Goal: Task Accomplishment & Management: Use online tool/utility

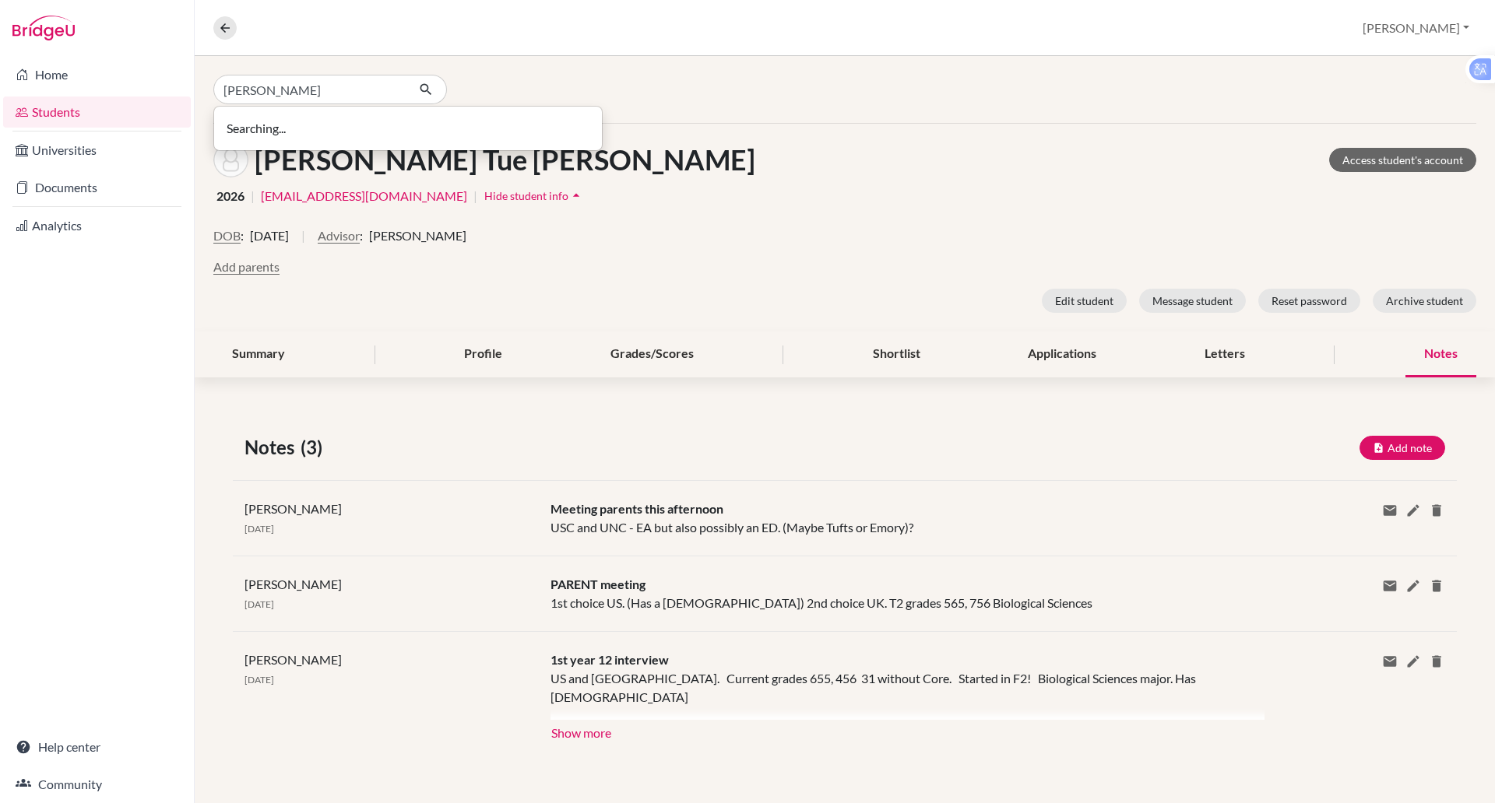
type input "alexis"
click at [308, 138] on span "atran2@bisvietnam.com" at bounding box center [336, 141] width 206 height 19
click at [307, 138] on div "Nguyen, Hoang Tue Anh Access student's account 2026 | vnguyen8@bisvietnam.com |…" at bounding box center [845, 228] width 1300 height 208
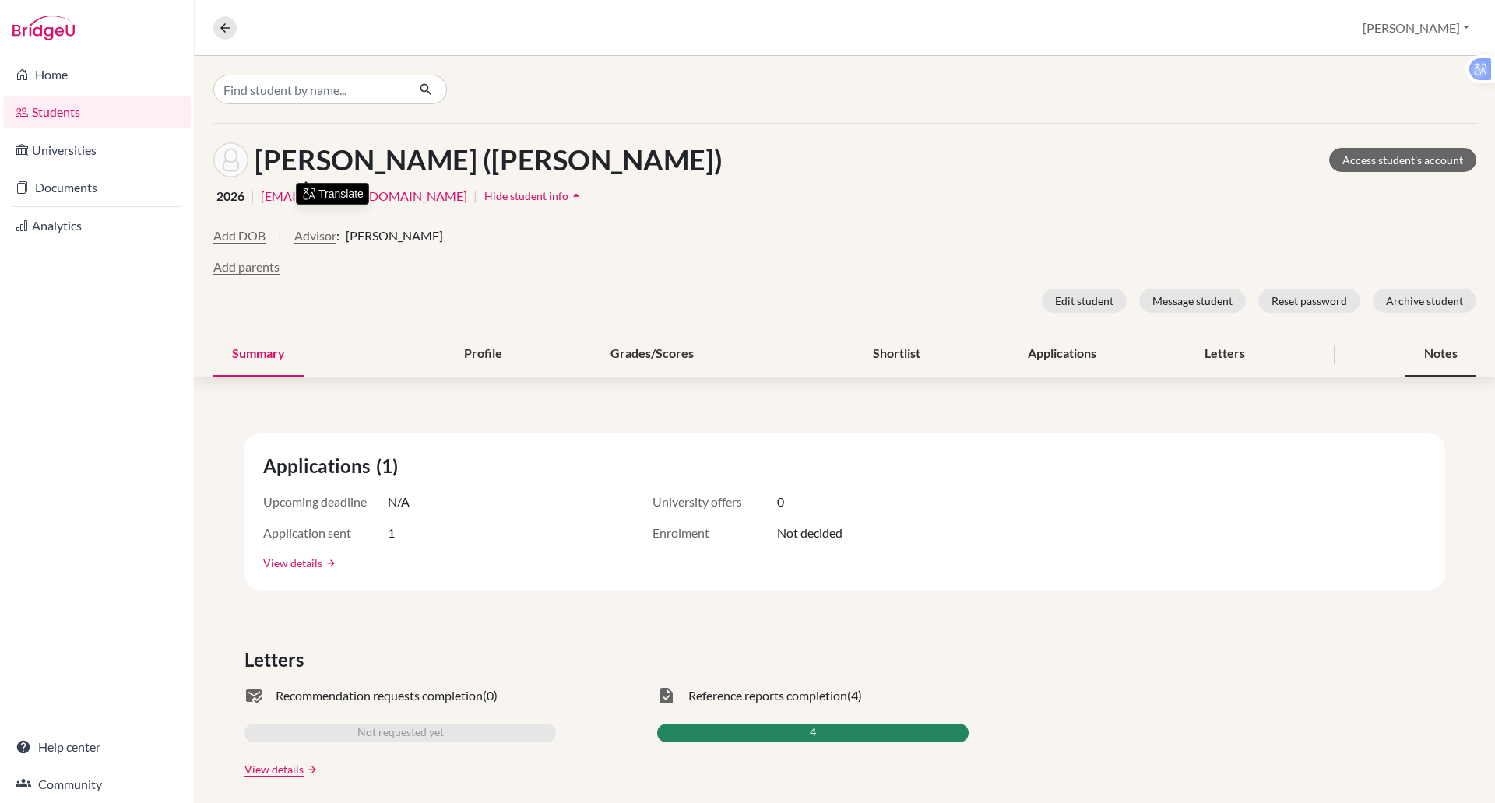
click at [1429, 346] on div "Notes" at bounding box center [1440, 355] width 71 height 46
click at [1429, 346] on div "Summary Profile Grades/Scores Shortlist Applications Letters Notes" at bounding box center [844, 355] width 1263 height 46
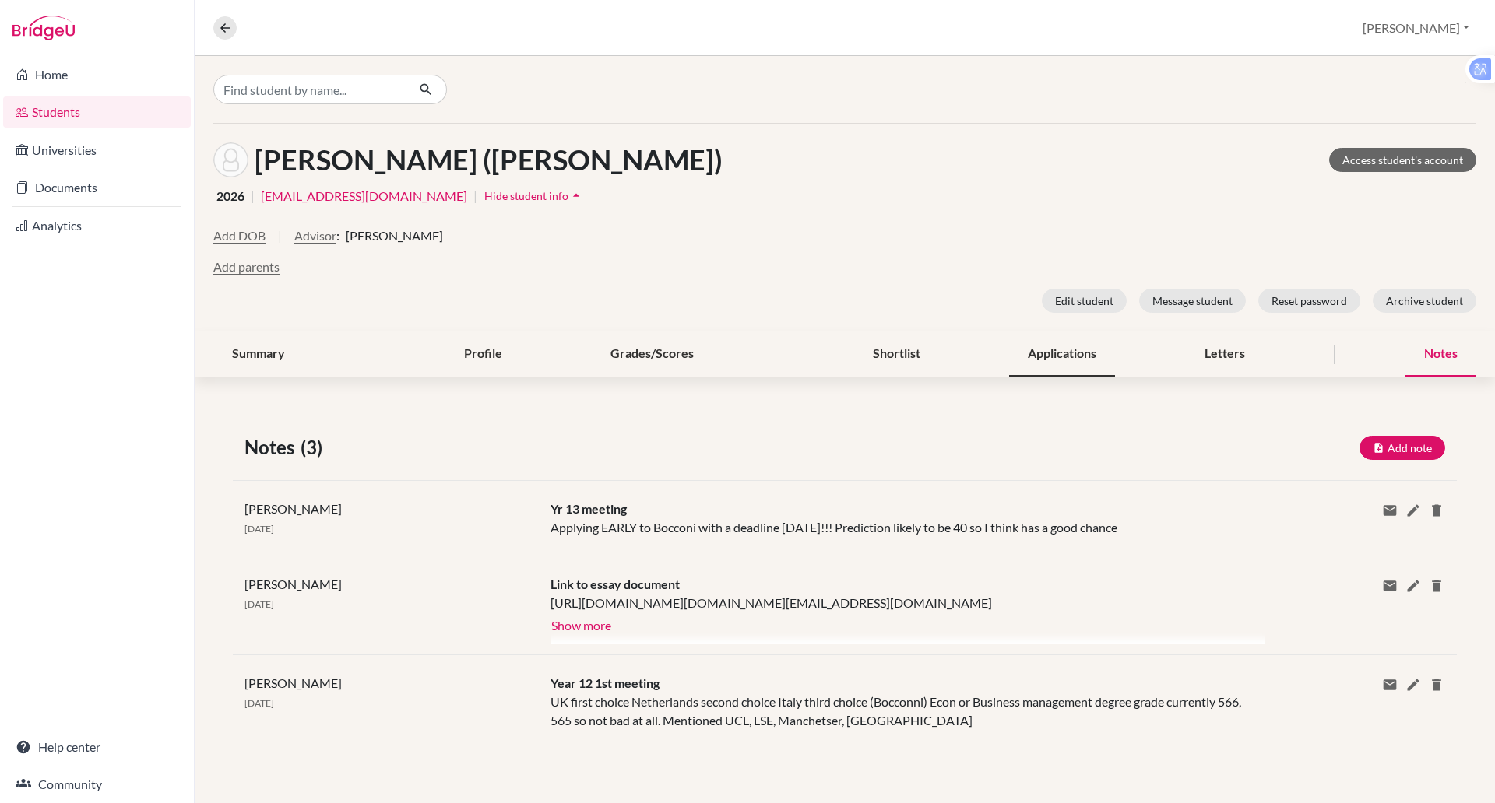
click at [1083, 352] on div "Applications" at bounding box center [1062, 355] width 106 height 46
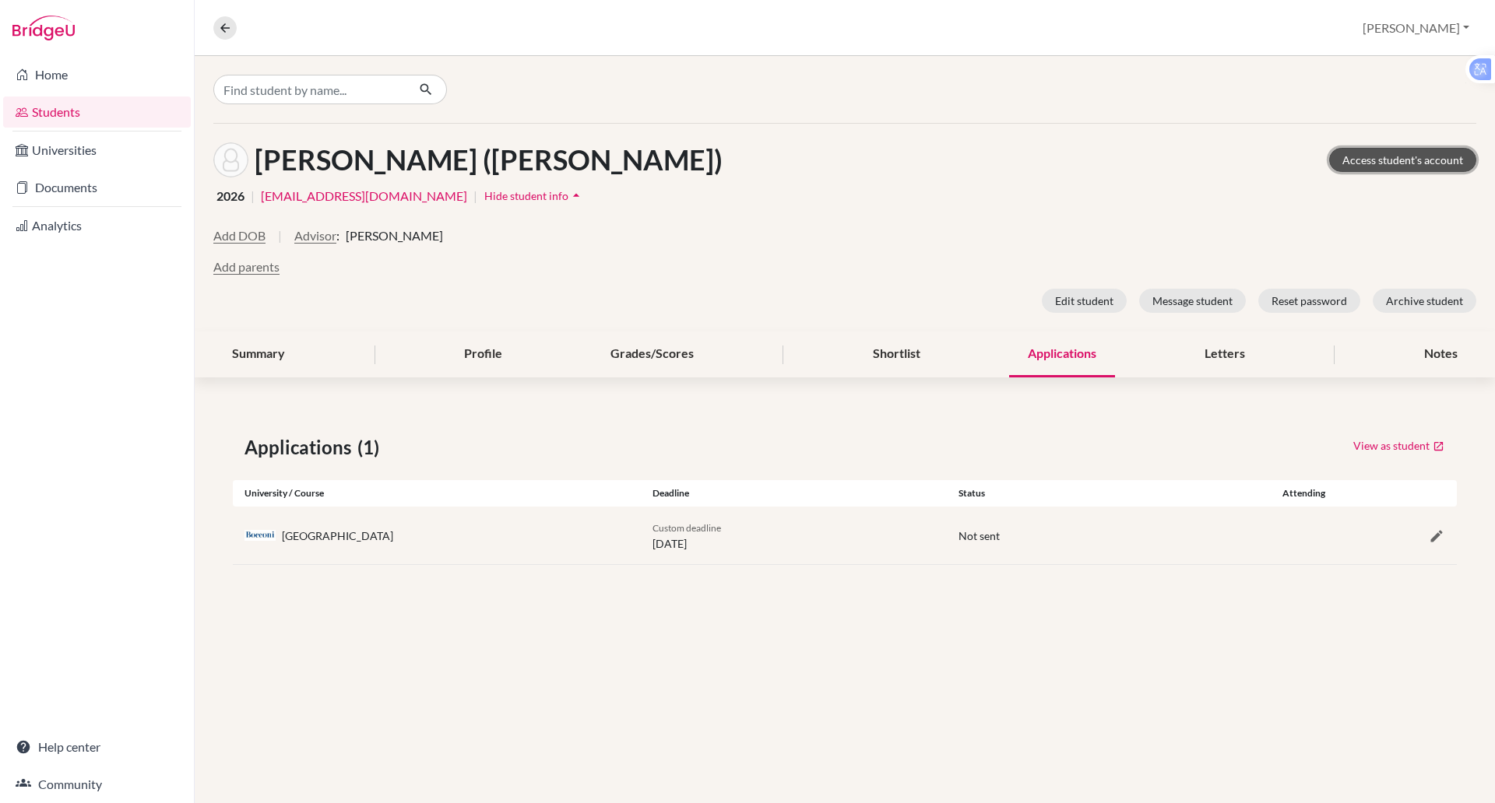
click at [1366, 155] on link "Access student's account" at bounding box center [1402, 160] width 147 height 24
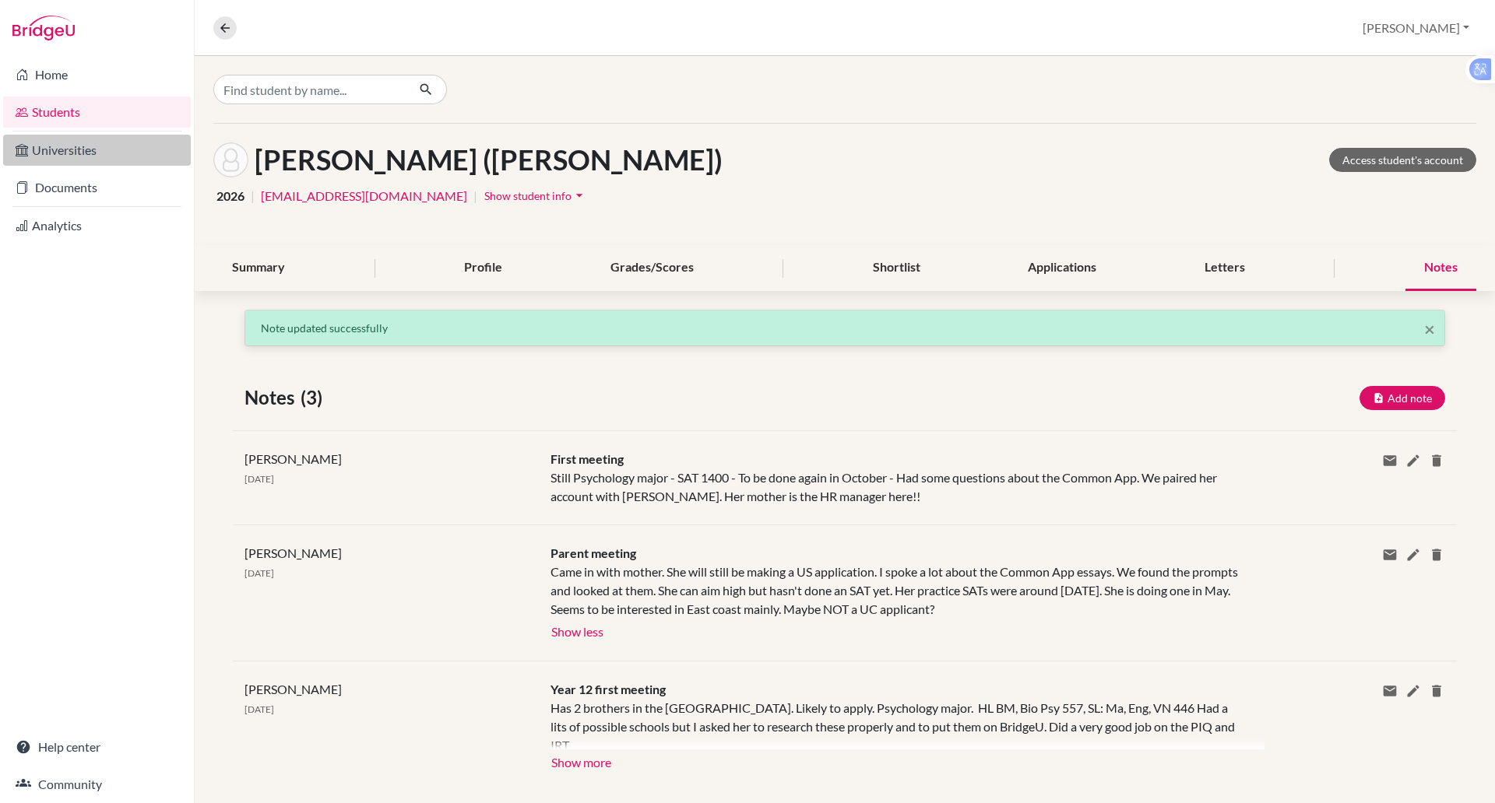
click at [76, 148] on link "Universities" at bounding box center [97, 150] width 188 height 31
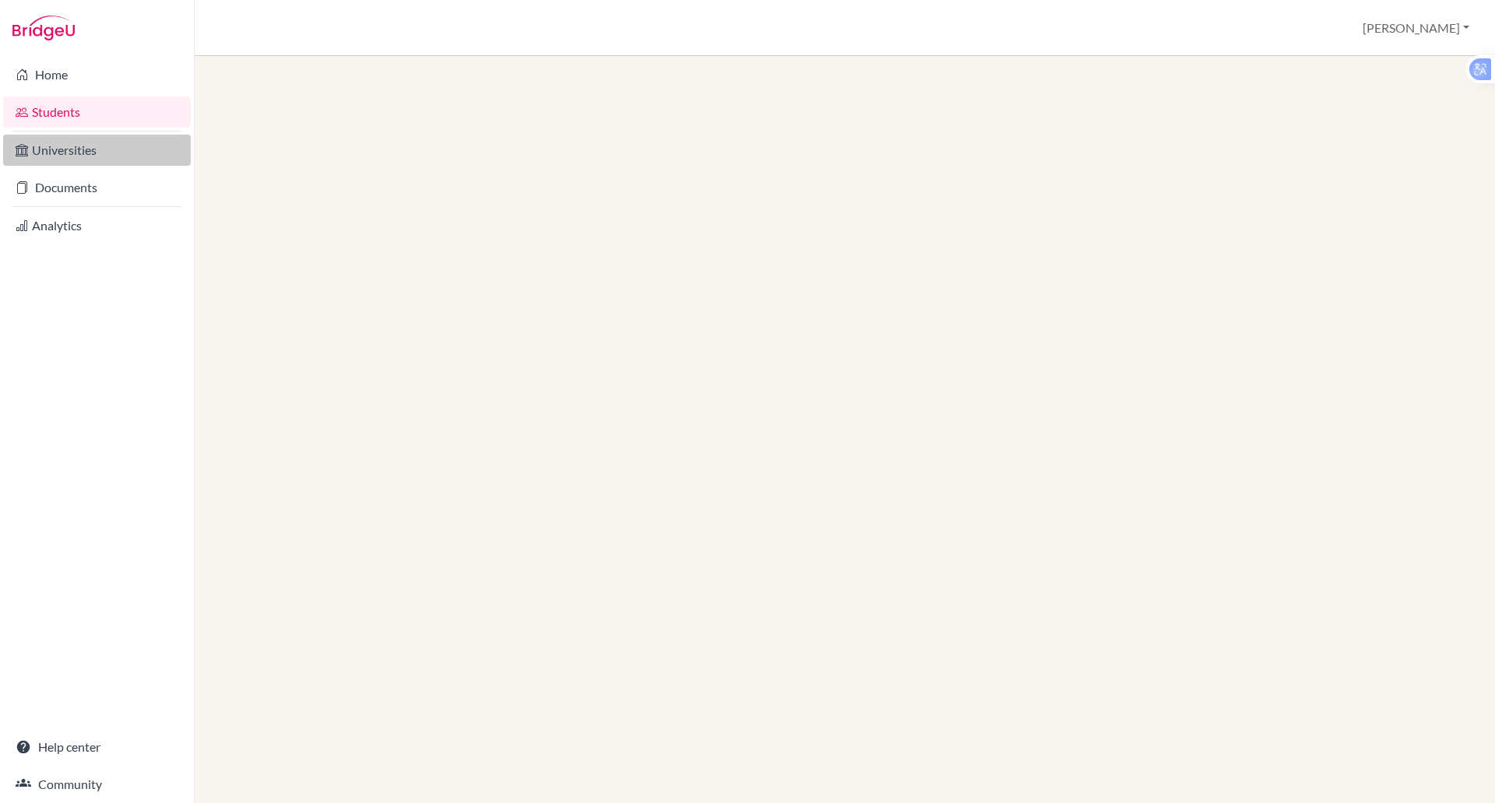
click at [60, 157] on link "Universities" at bounding box center [97, 150] width 188 height 31
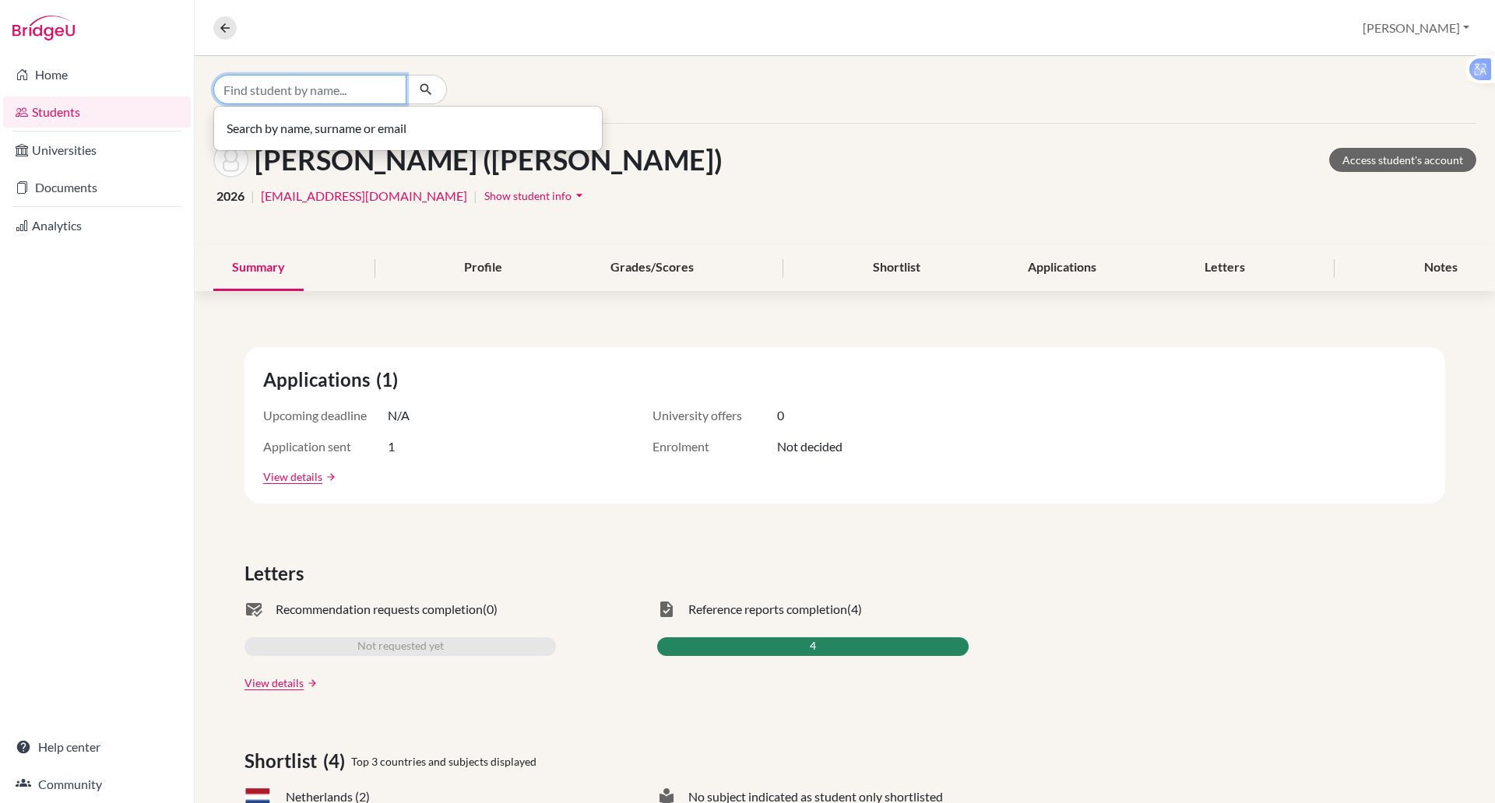
click at [279, 86] on input "Find student by name..." at bounding box center [309, 90] width 193 height 30
click at [427, 91] on icon "button" at bounding box center [426, 90] width 16 height 16
click at [297, 95] on input "vermont" at bounding box center [309, 90] width 193 height 30
type input "vermo"
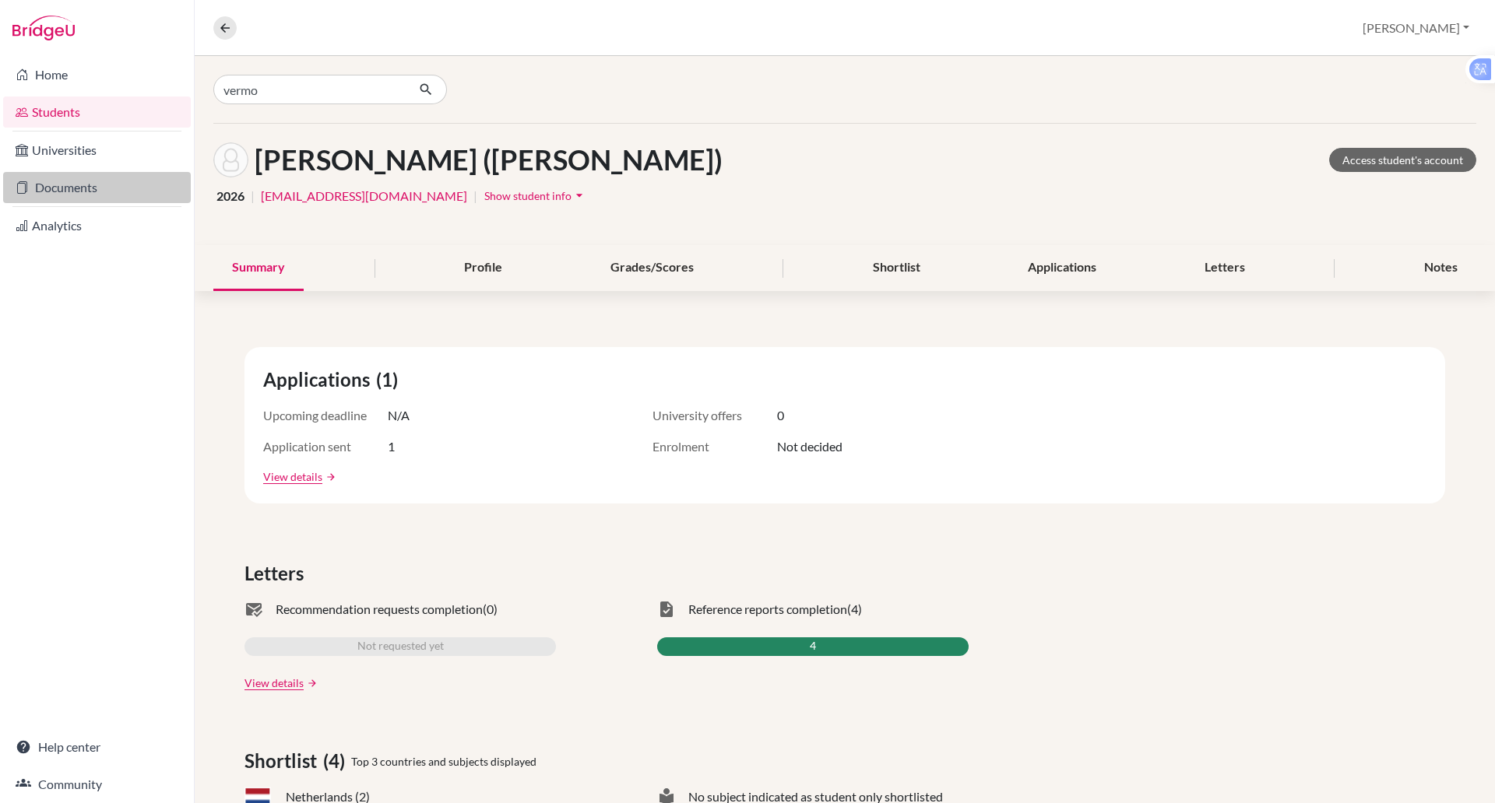
click at [105, 200] on link "Documents" at bounding box center [97, 187] width 188 height 31
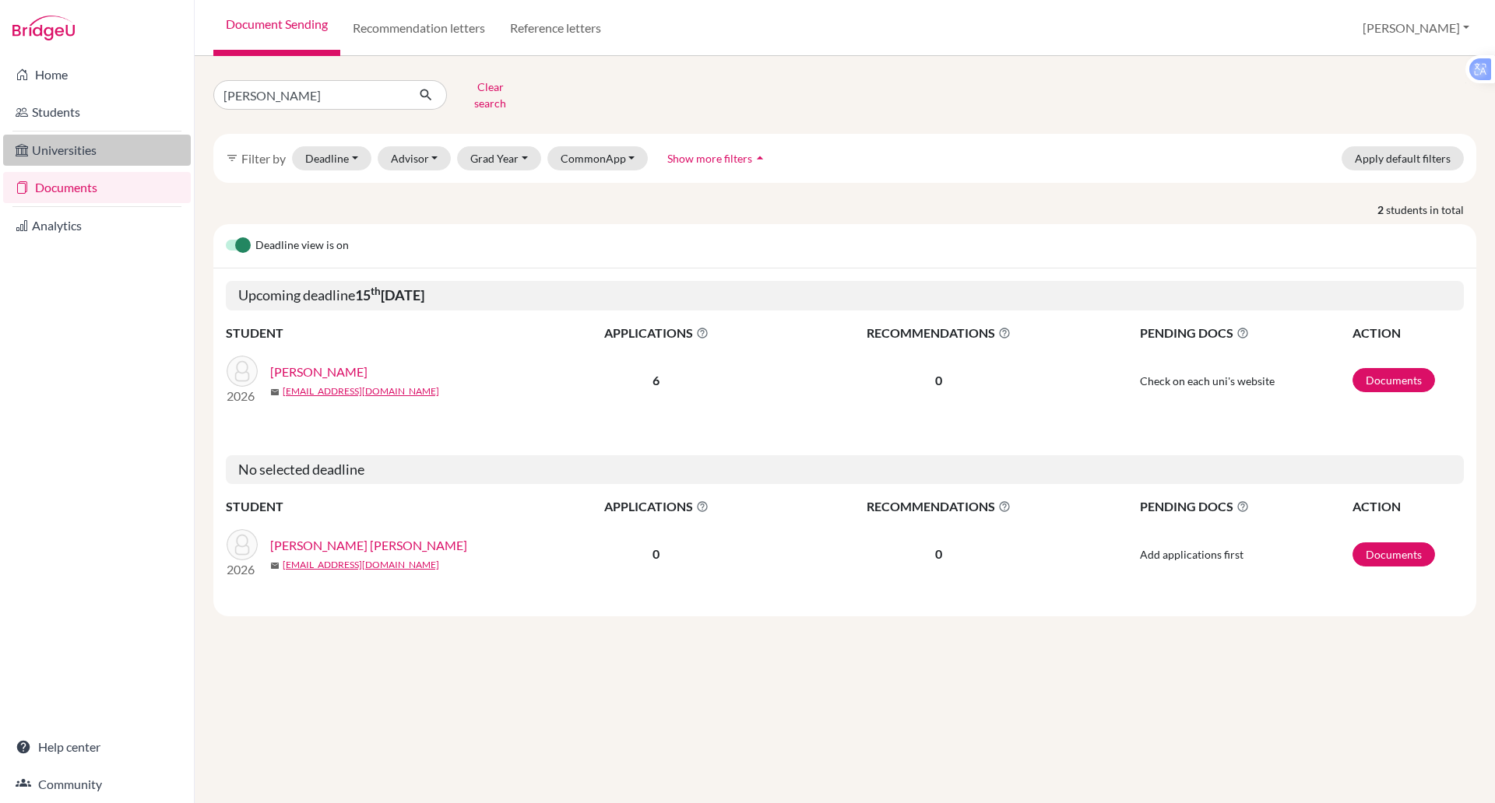
click at [72, 156] on link "Universities" at bounding box center [97, 150] width 188 height 31
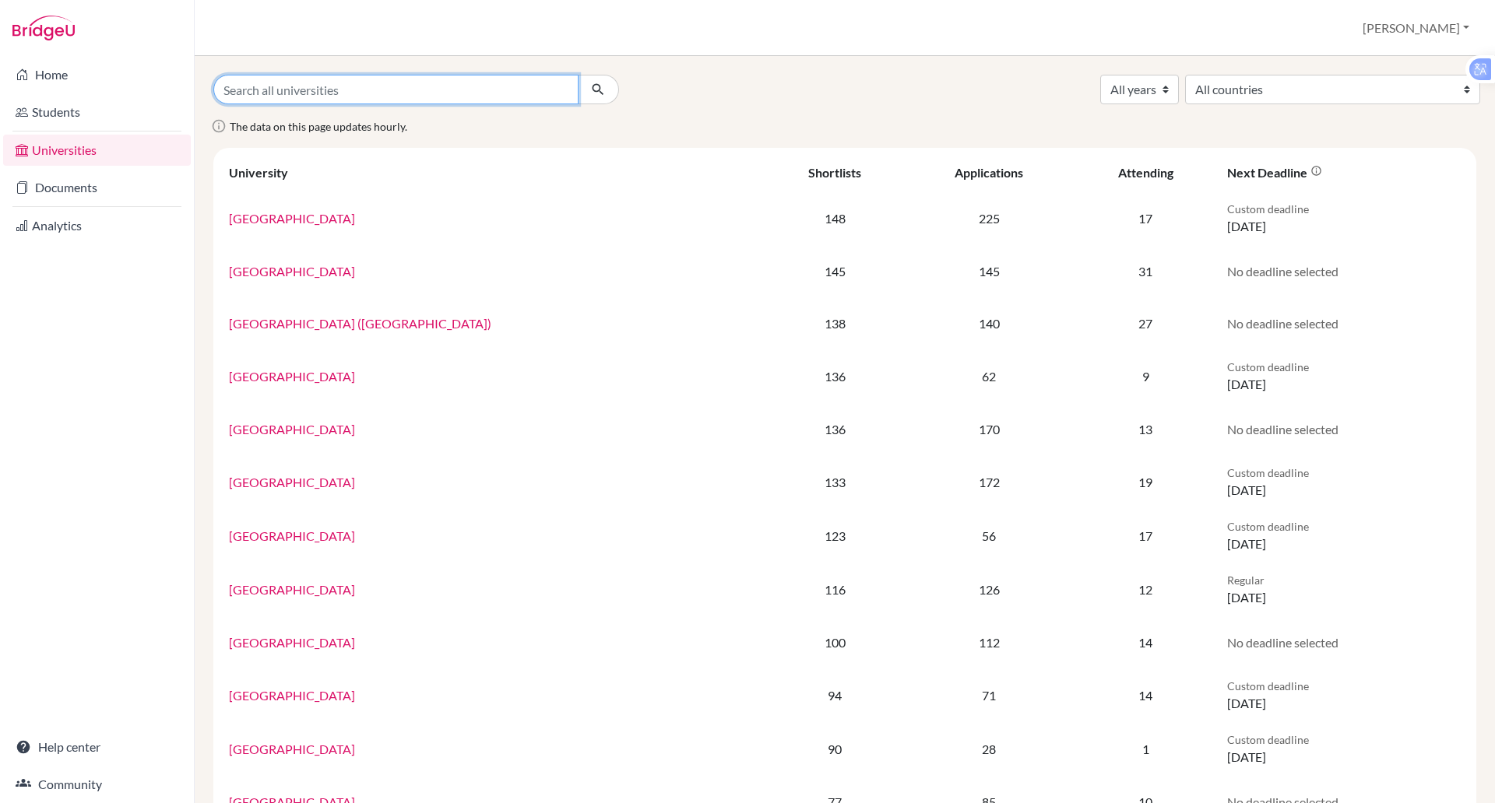
click at [265, 84] on input "Search all universities" at bounding box center [395, 90] width 365 height 30
type input "vermont"
click at [578, 75] on button "submit" at bounding box center [598, 90] width 41 height 30
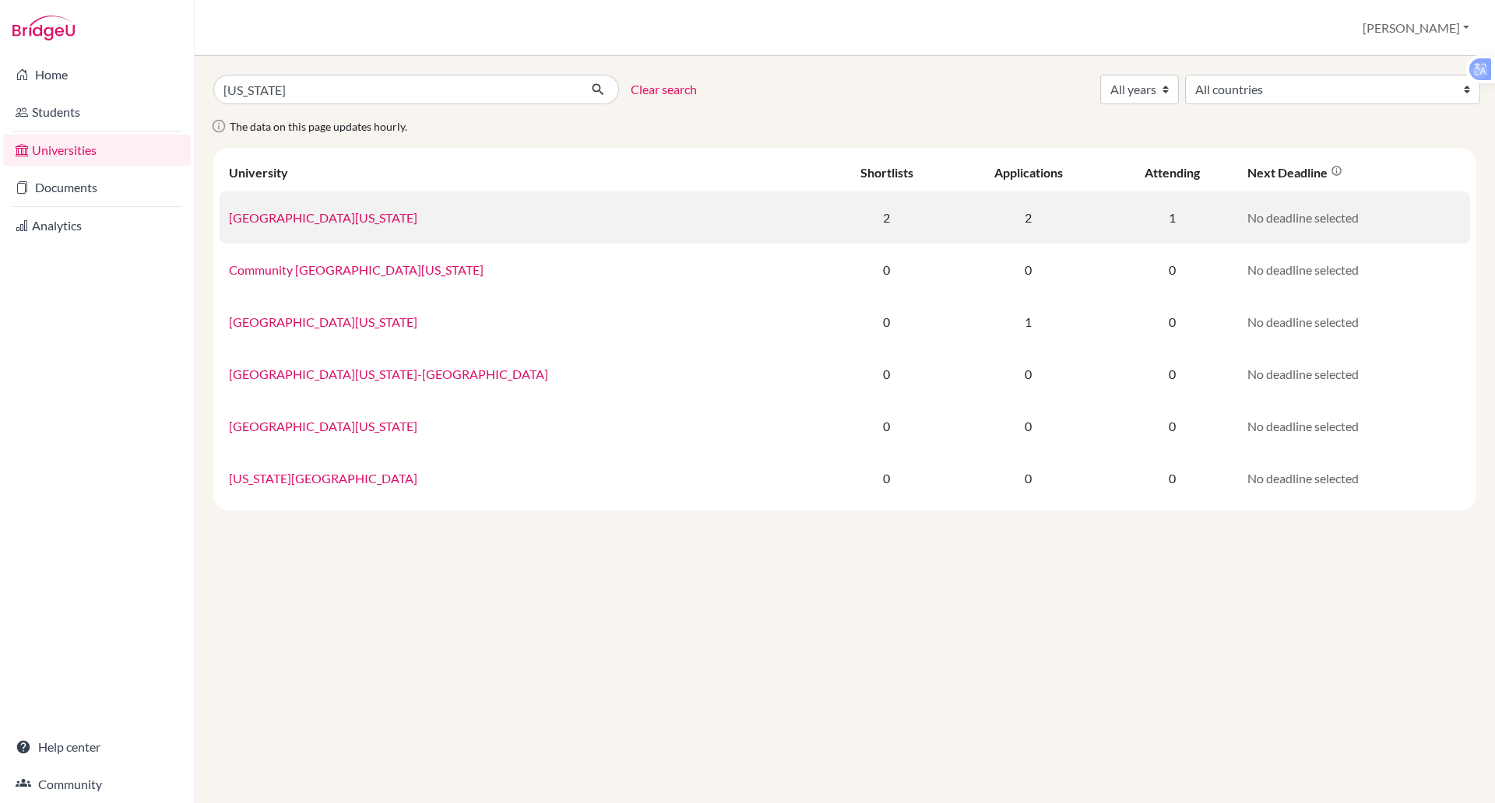
click at [291, 217] on link "[GEOGRAPHIC_DATA][US_STATE]" at bounding box center [323, 217] width 188 height 15
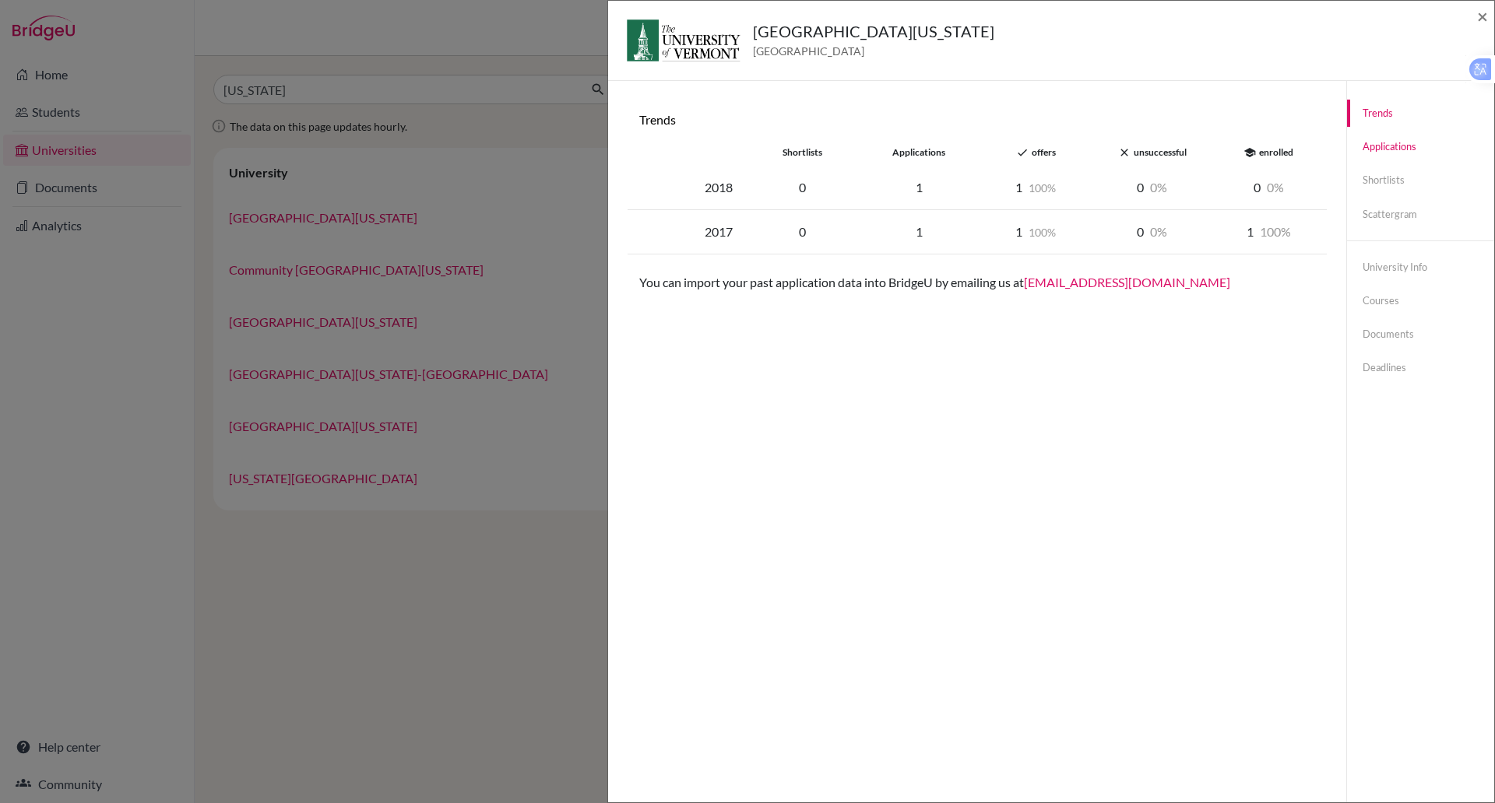
click at [1352, 148] on link "Applications" at bounding box center [1420, 146] width 147 height 27
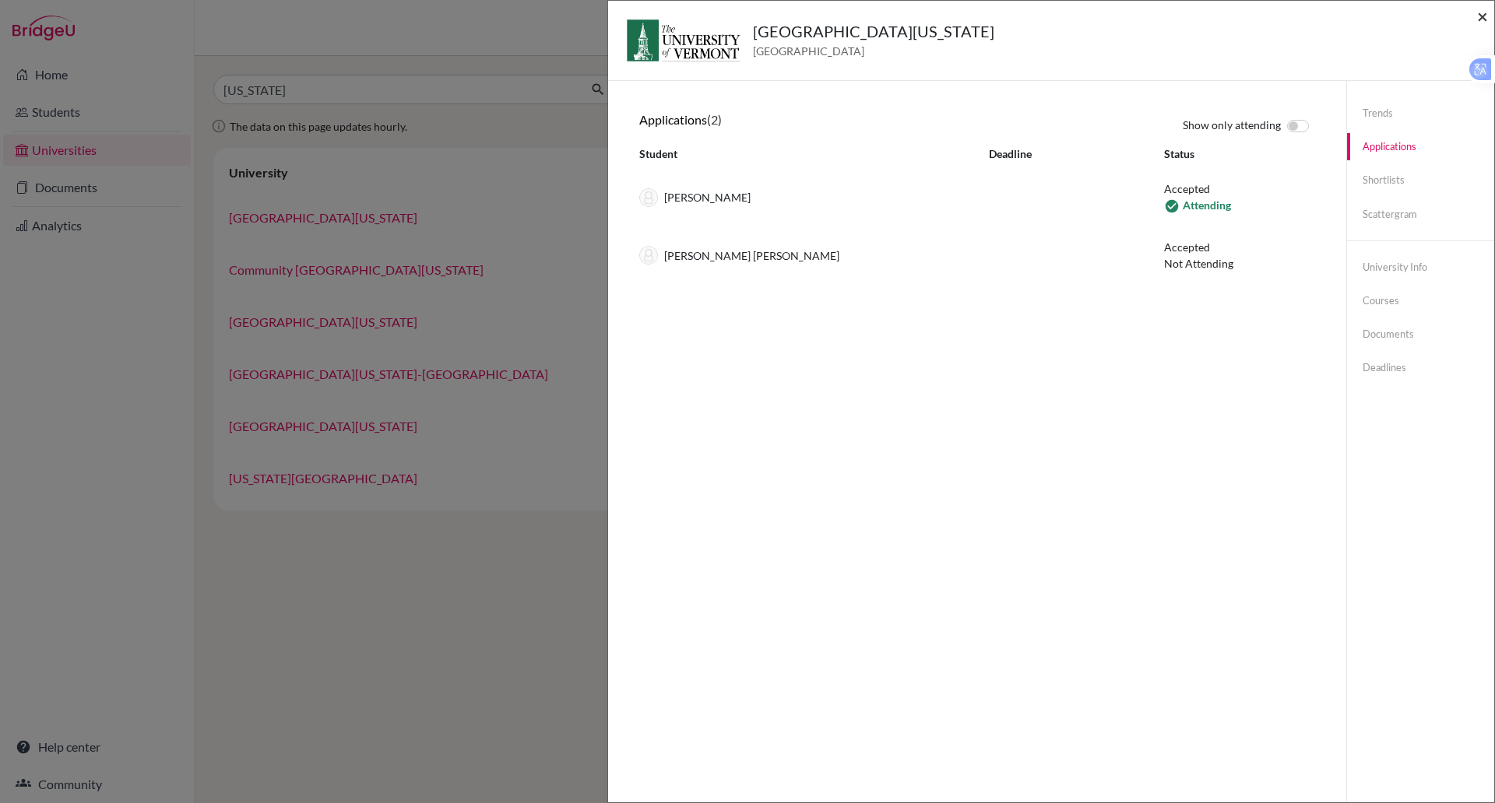
click at [1477, 16] on span "×" at bounding box center [1482, 16] width 11 height 23
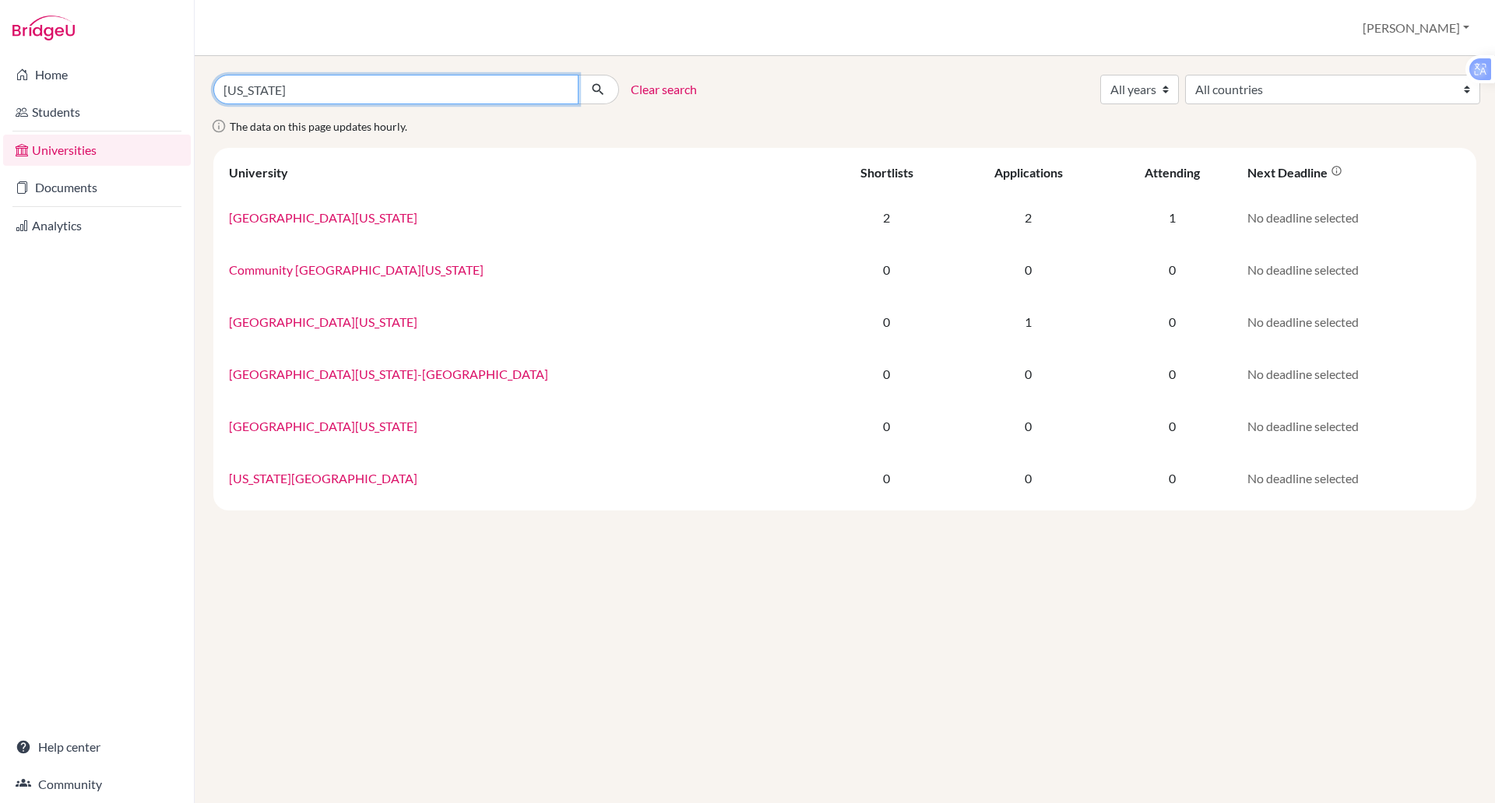
click at [286, 87] on input "vermont" at bounding box center [395, 90] width 365 height 30
type input "v"
type input "amherst"
click at [578, 75] on button "submit" at bounding box center [598, 90] width 41 height 30
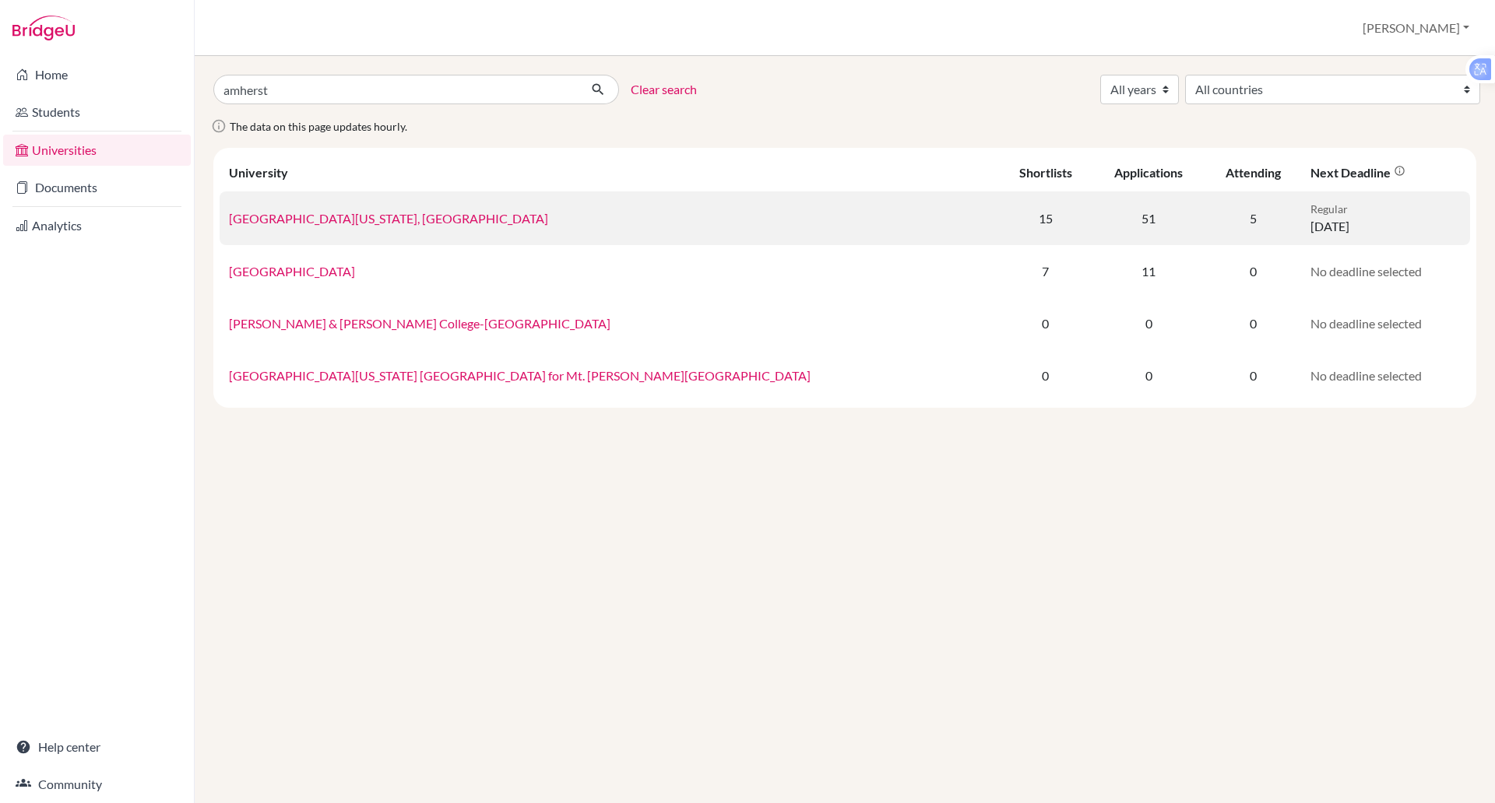
click at [392, 223] on link "[GEOGRAPHIC_DATA][US_STATE], [GEOGRAPHIC_DATA]" at bounding box center [388, 218] width 319 height 15
click at [0, 0] on div "× Trends You don’t have any previous application data for this university. You …" at bounding box center [0, 0] width 0 height 0
click at [392, 223] on link "[GEOGRAPHIC_DATA][US_STATE], [GEOGRAPHIC_DATA]" at bounding box center [388, 218] width 319 height 15
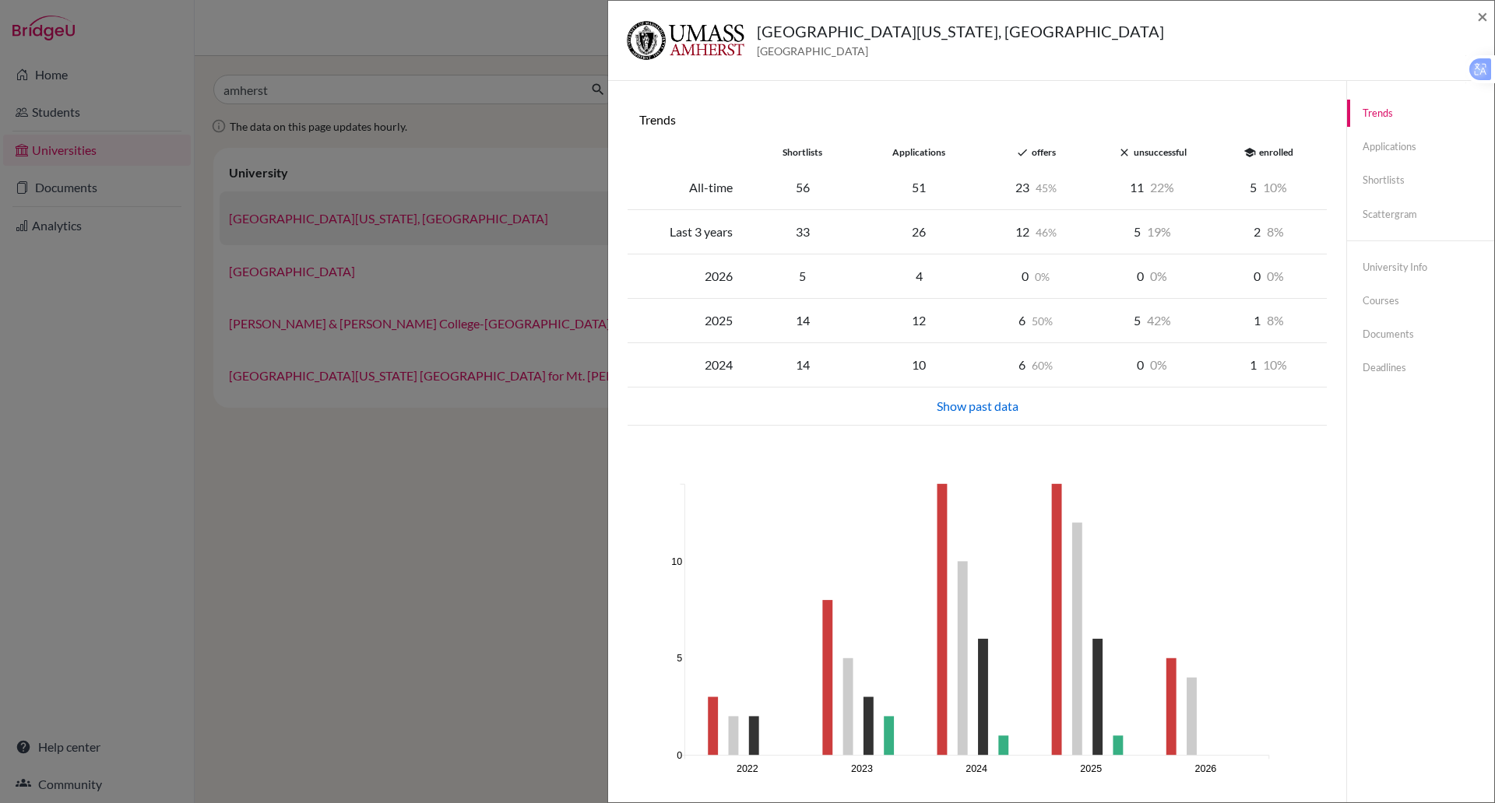
click at [392, 222] on div "[GEOGRAPHIC_DATA][US_STATE], [GEOGRAPHIC_DATA] [GEOGRAPHIC_DATA] × Trends short…" at bounding box center [747, 401] width 1495 height 803
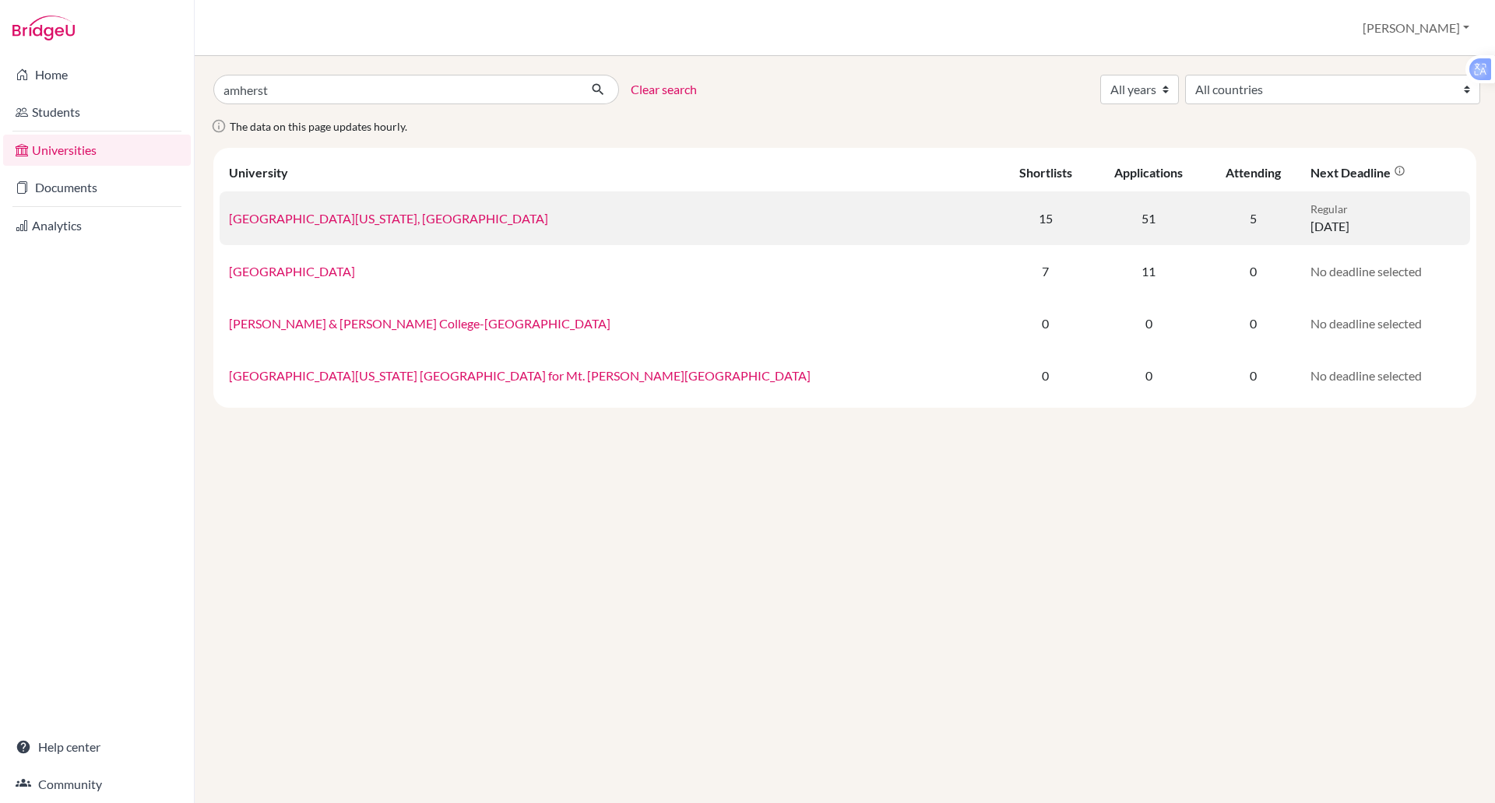
click at [388, 220] on link "[GEOGRAPHIC_DATA][US_STATE], [GEOGRAPHIC_DATA]" at bounding box center [388, 218] width 319 height 15
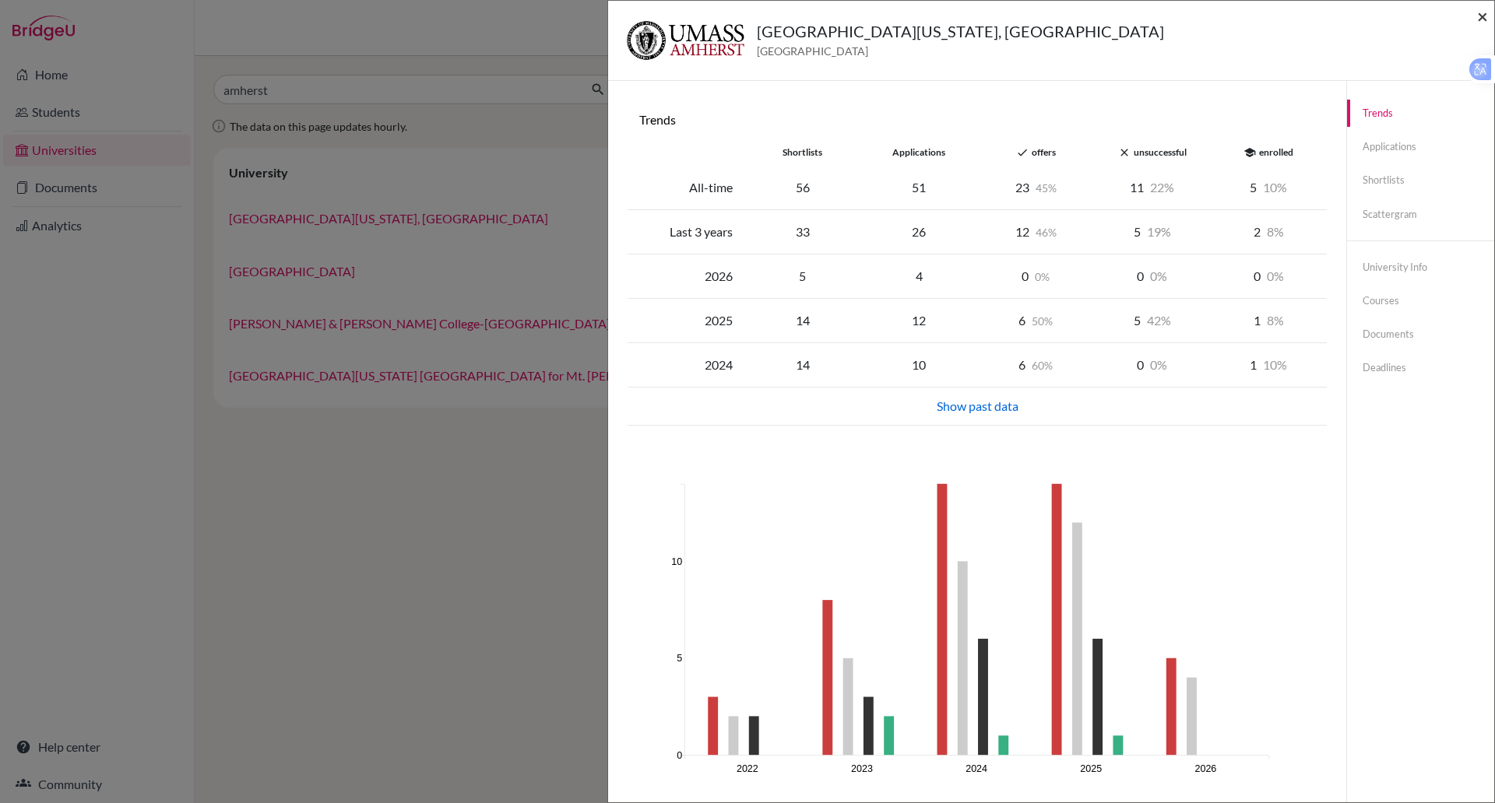
click at [1480, 19] on span "×" at bounding box center [1482, 16] width 11 height 23
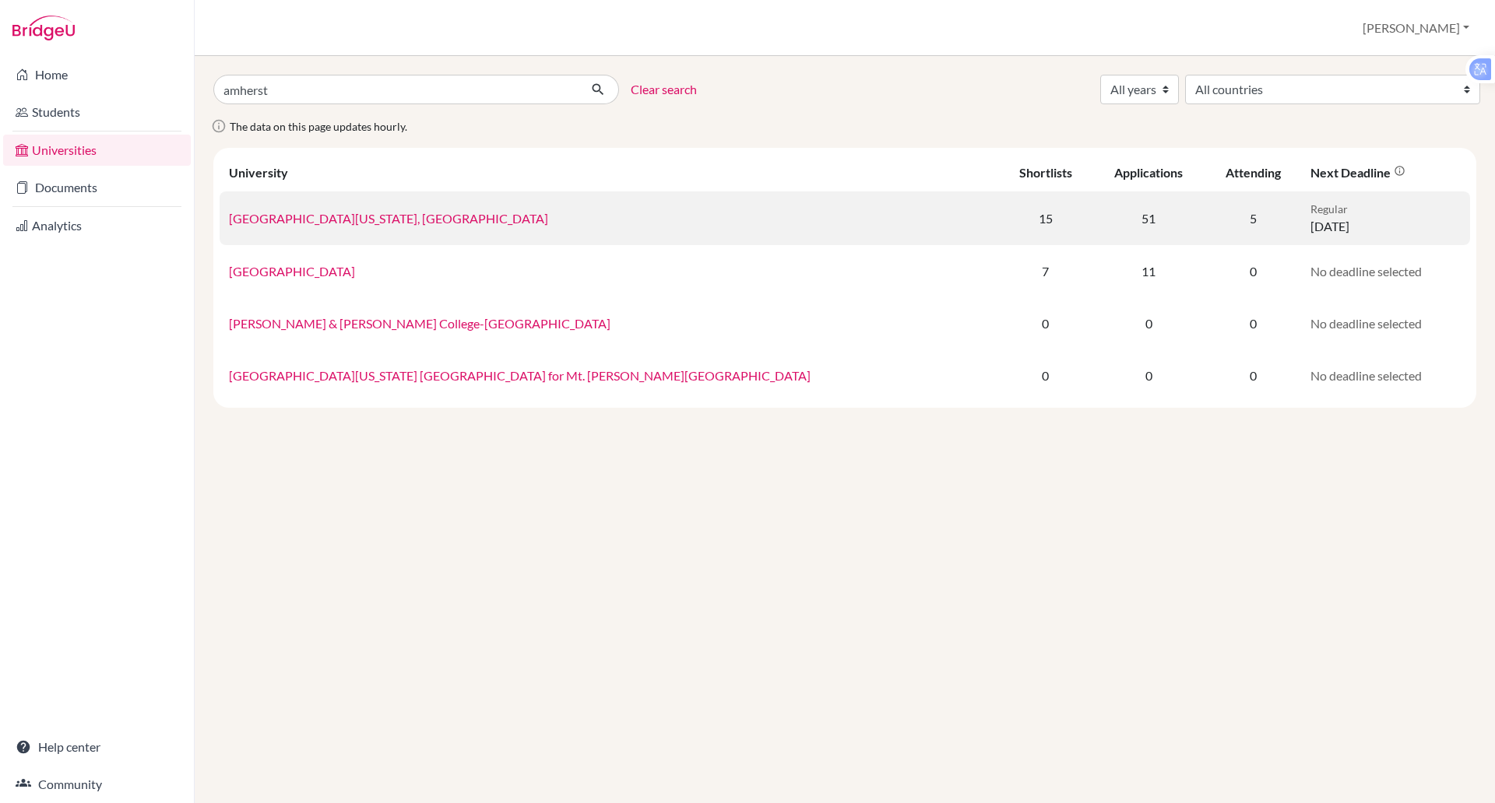
click at [316, 233] on td "[GEOGRAPHIC_DATA][US_STATE], [GEOGRAPHIC_DATA]" at bounding box center [609, 219] width 779 height 54
click at [321, 226] on td "[GEOGRAPHIC_DATA][US_STATE], [GEOGRAPHIC_DATA]" at bounding box center [609, 219] width 779 height 54
click at [381, 222] on link "[GEOGRAPHIC_DATA][US_STATE], [GEOGRAPHIC_DATA]" at bounding box center [388, 218] width 319 height 15
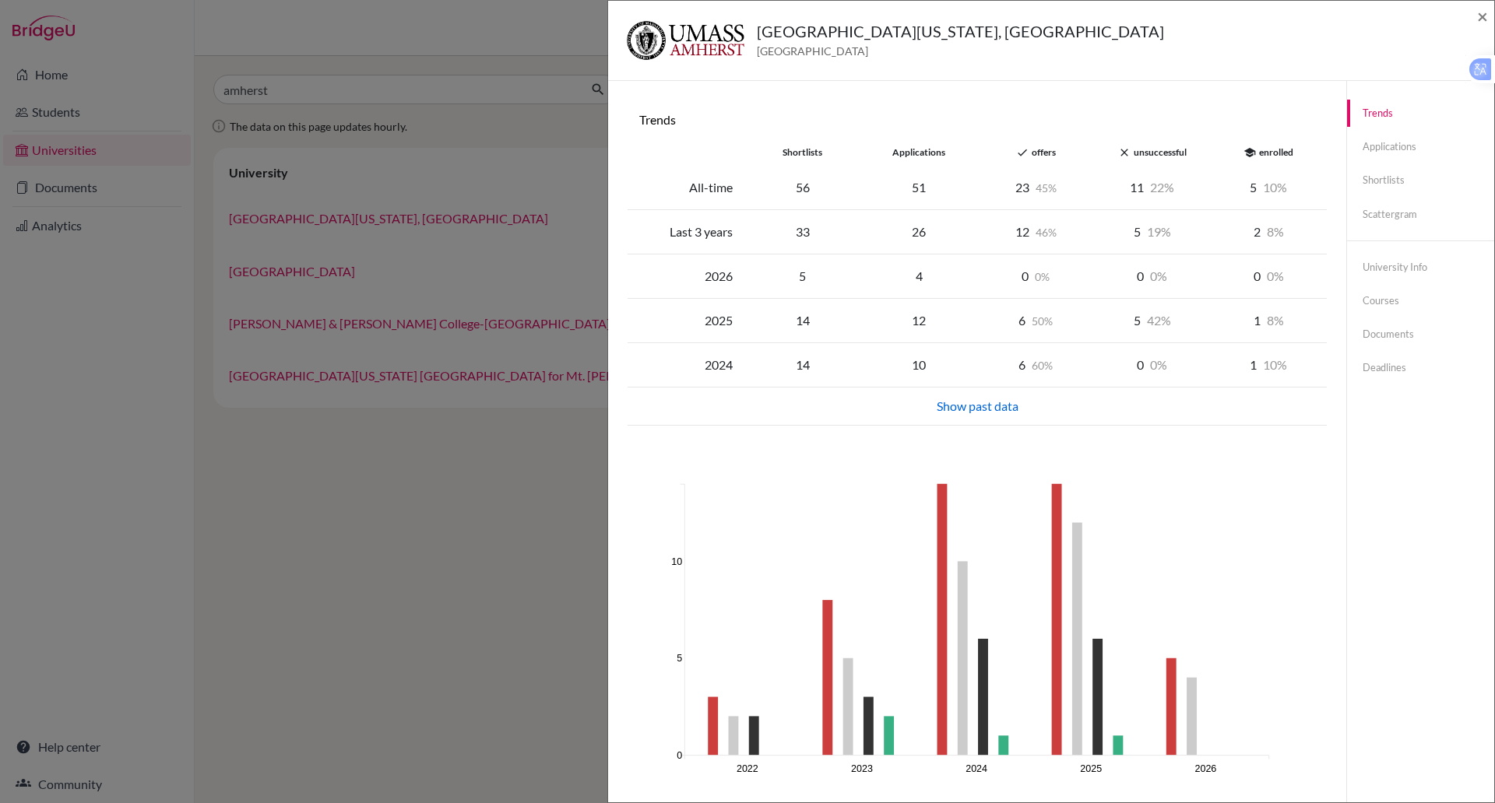
click at [1494, 356] on div "University of Massachusetts, Amherst United States of America × Trends shortlis…" at bounding box center [1051, 401] width 888 height 803
click at [1478, 9] on span "×" at bounding box center [1482, 16] width 11 height 23
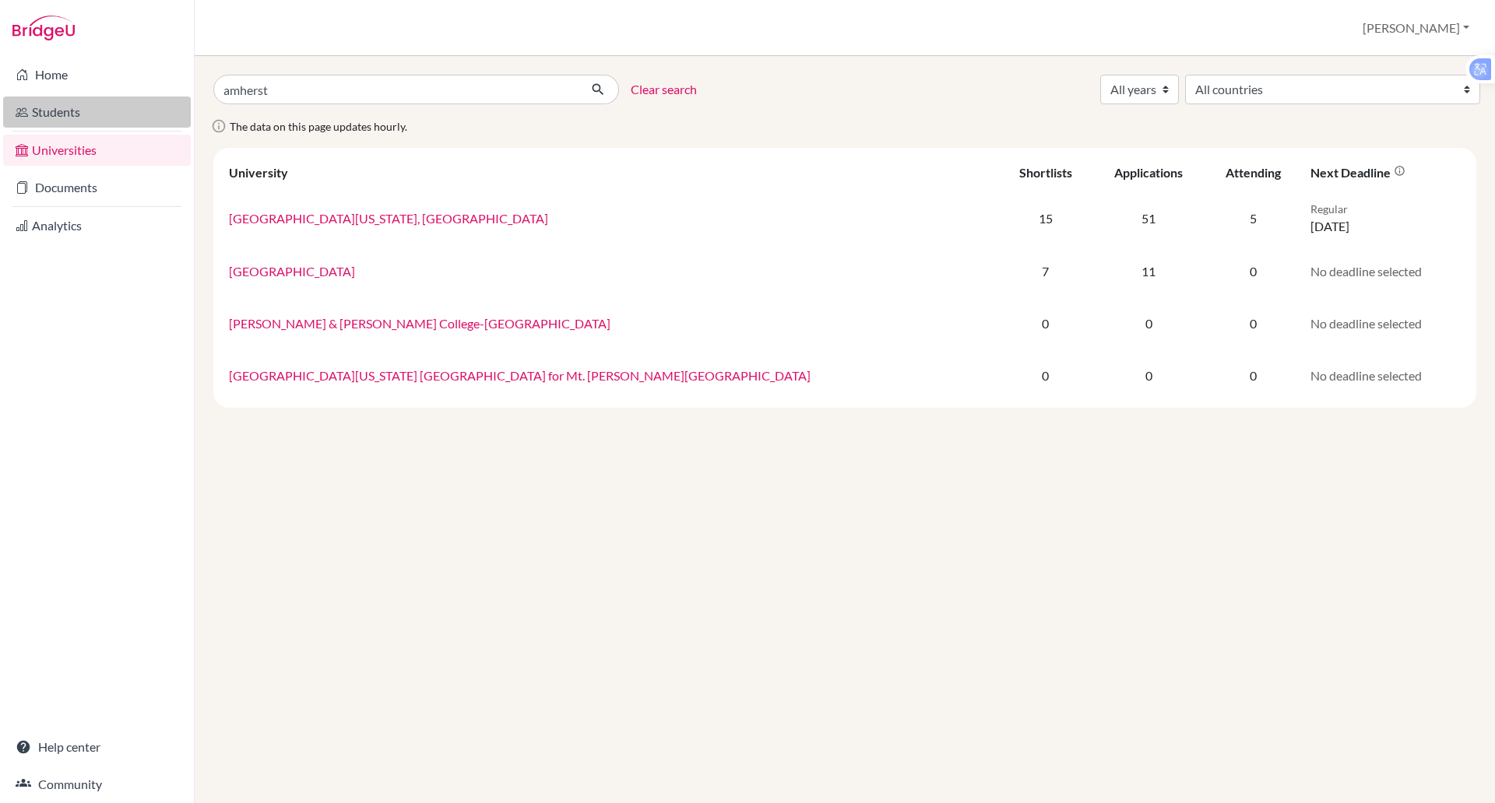
click at [86, 114] on link "Students" at bounding box center [97, 112] width 188 height 31
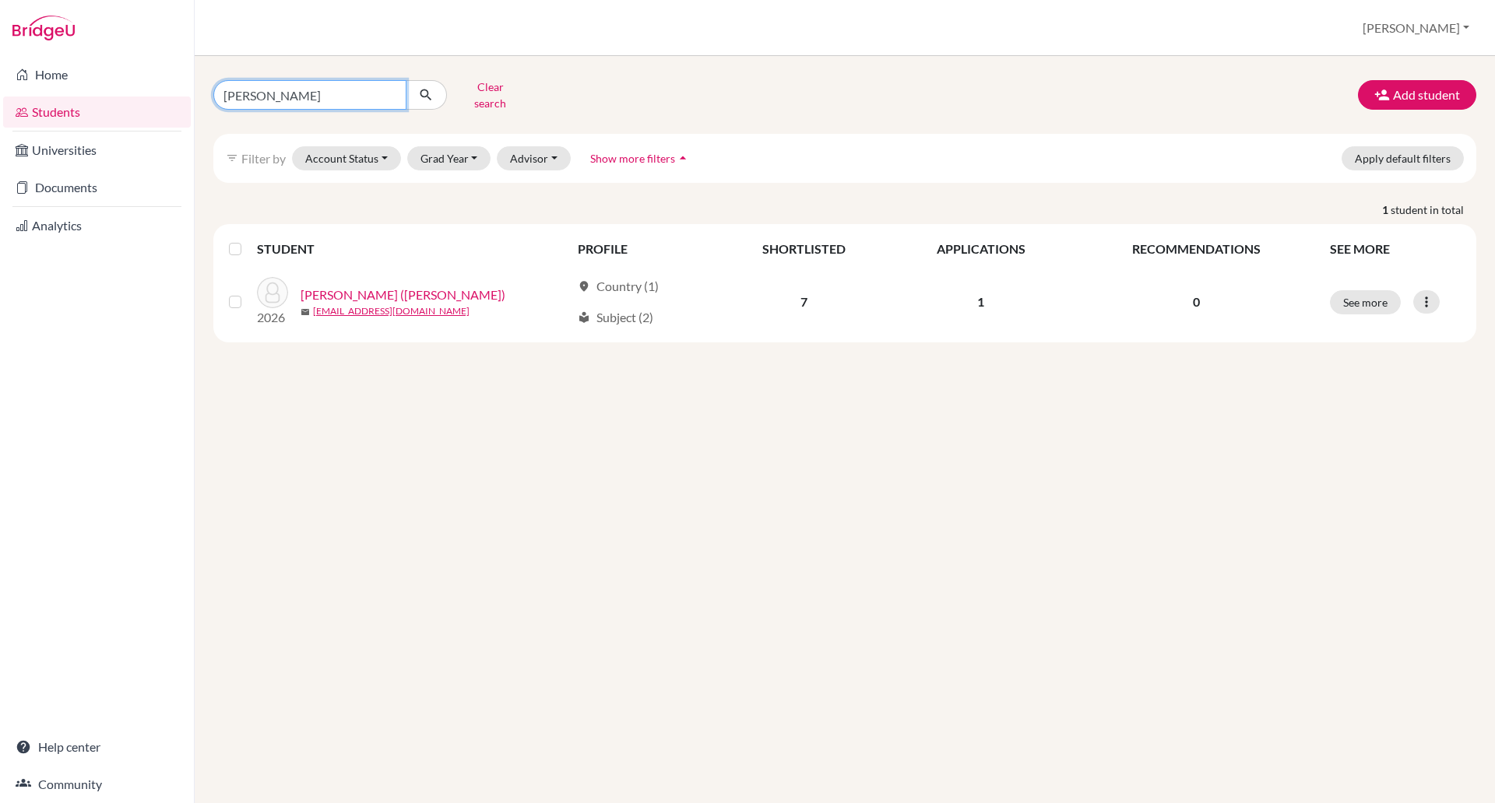
click at [291, 90] on input "yen alice" at bounding box center [309, 95] width 193 height 30
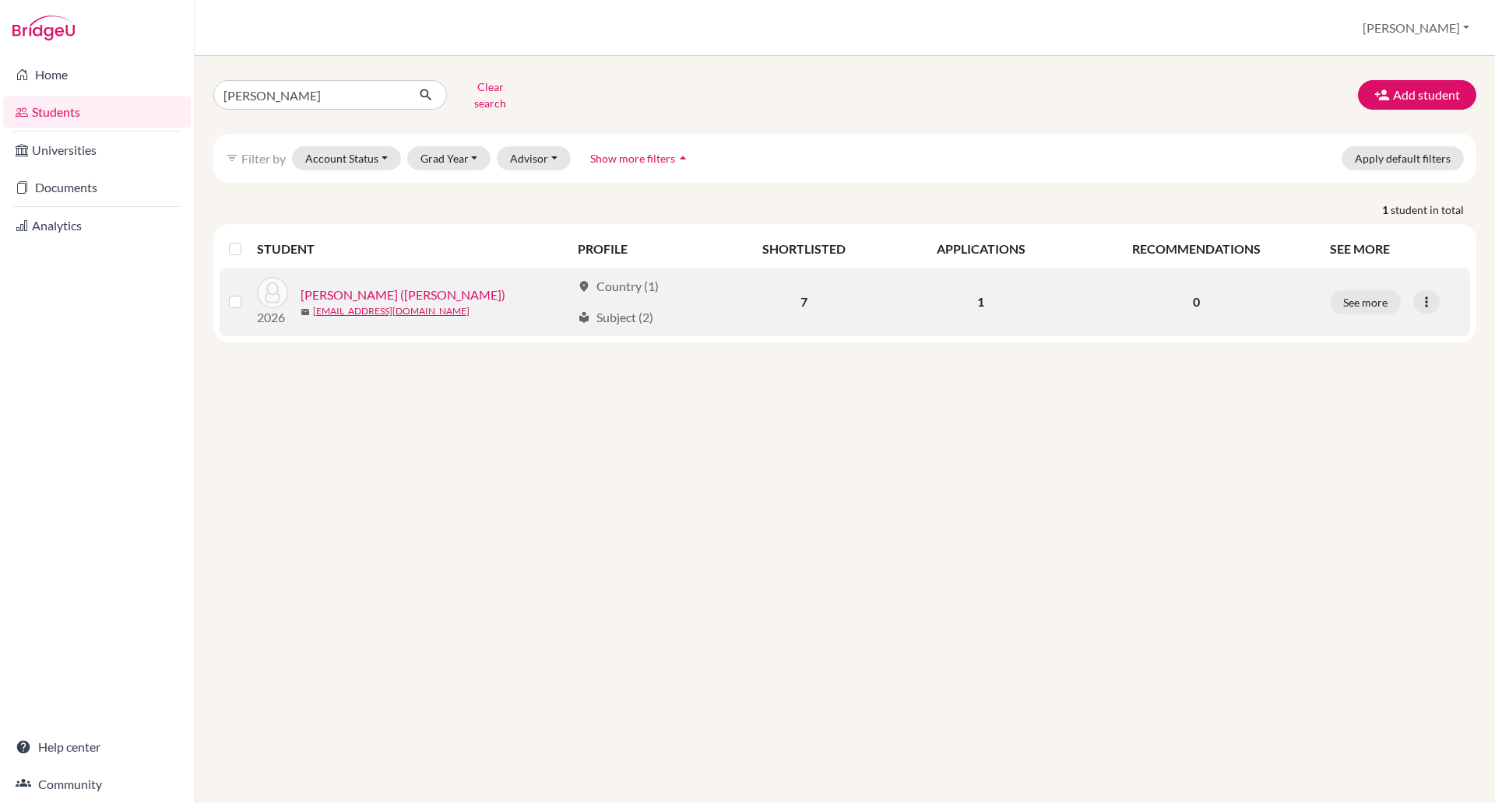
click at [396, 286] on link "Nguyen, Yen Khanh (Alice)" at bounding box center [403, 295] width 205 height 19
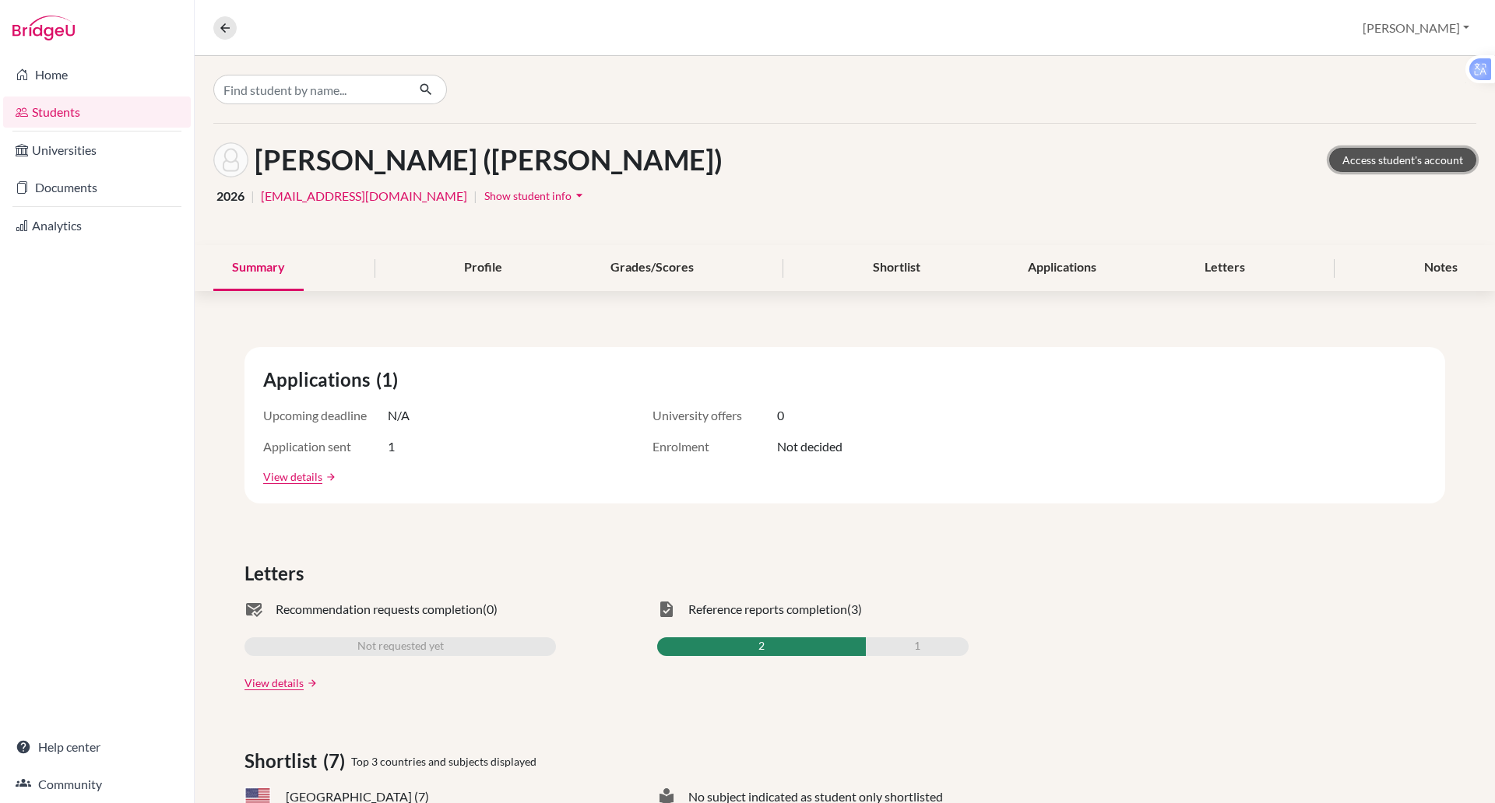
click at [1378, 156] on link "Access student's account" at bounding box center [1402, 160] width 147 height 24
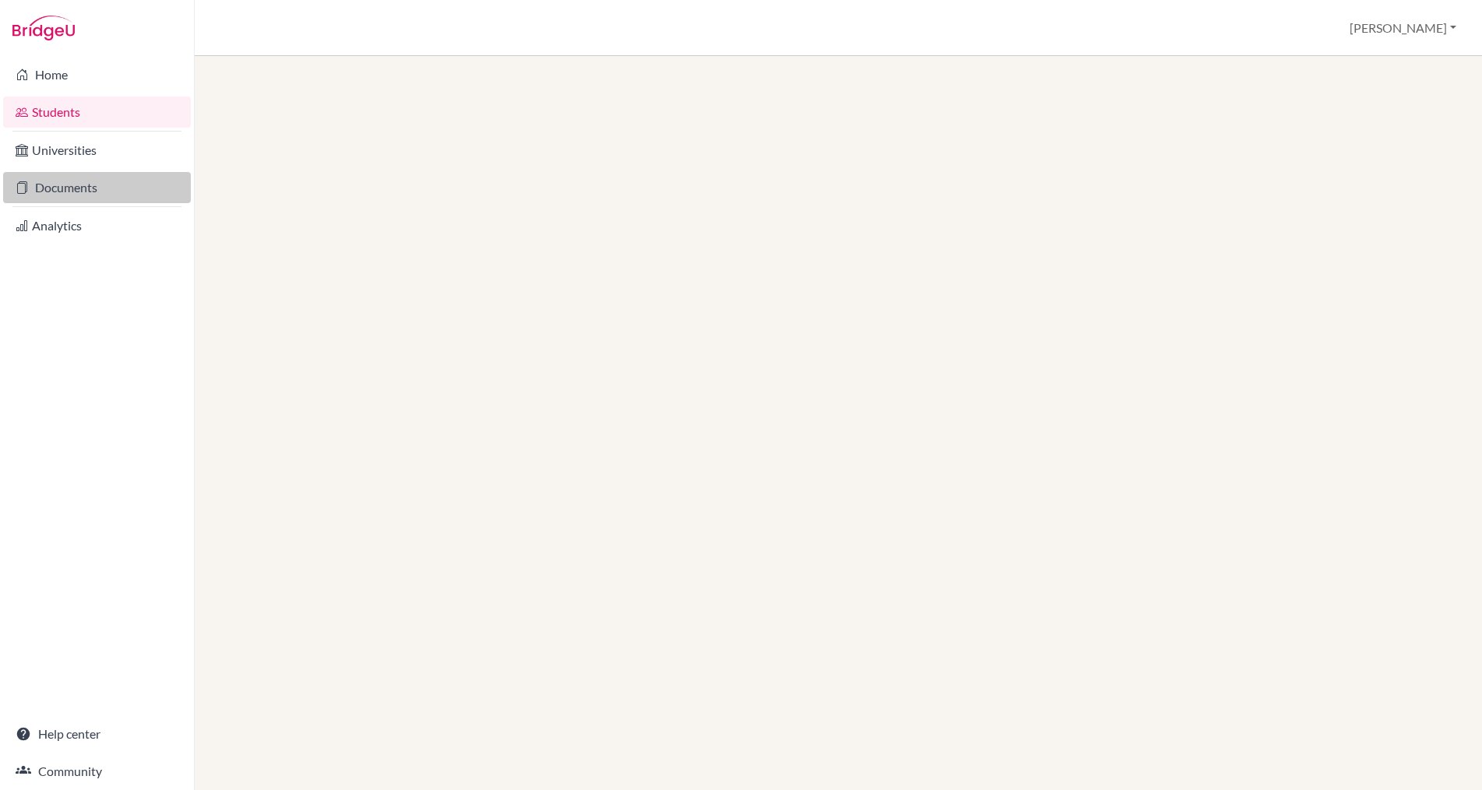
click at [88, 185] on link "Documents" at bounding box center [97, 187] width 188 height 31
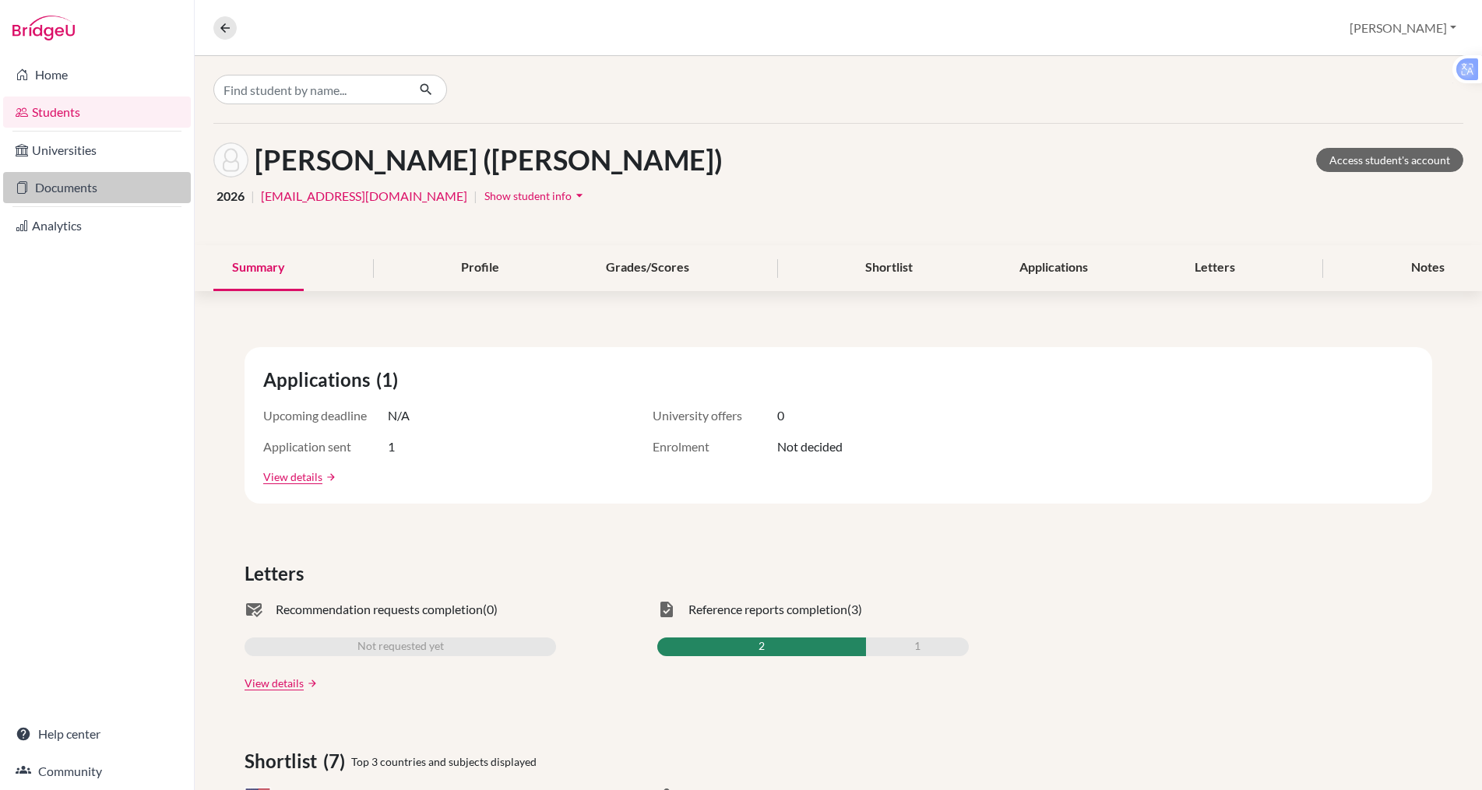
click at [83, 194] on link "Documents" at bounding box center [97, 187] width 188 height 31
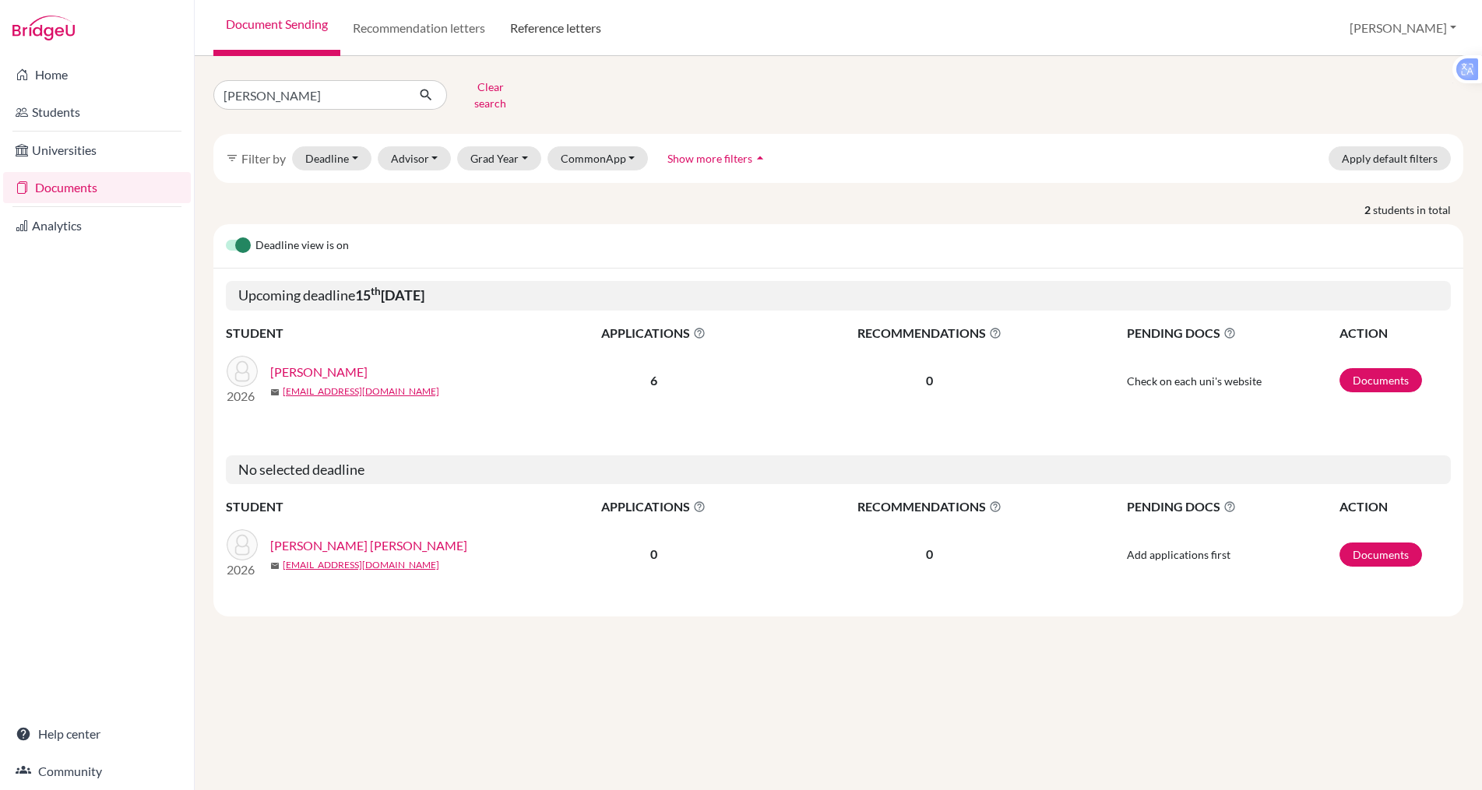
click at [557, 19] on link "Reference letters" at bounding box center [555, 28] width 116 height 56
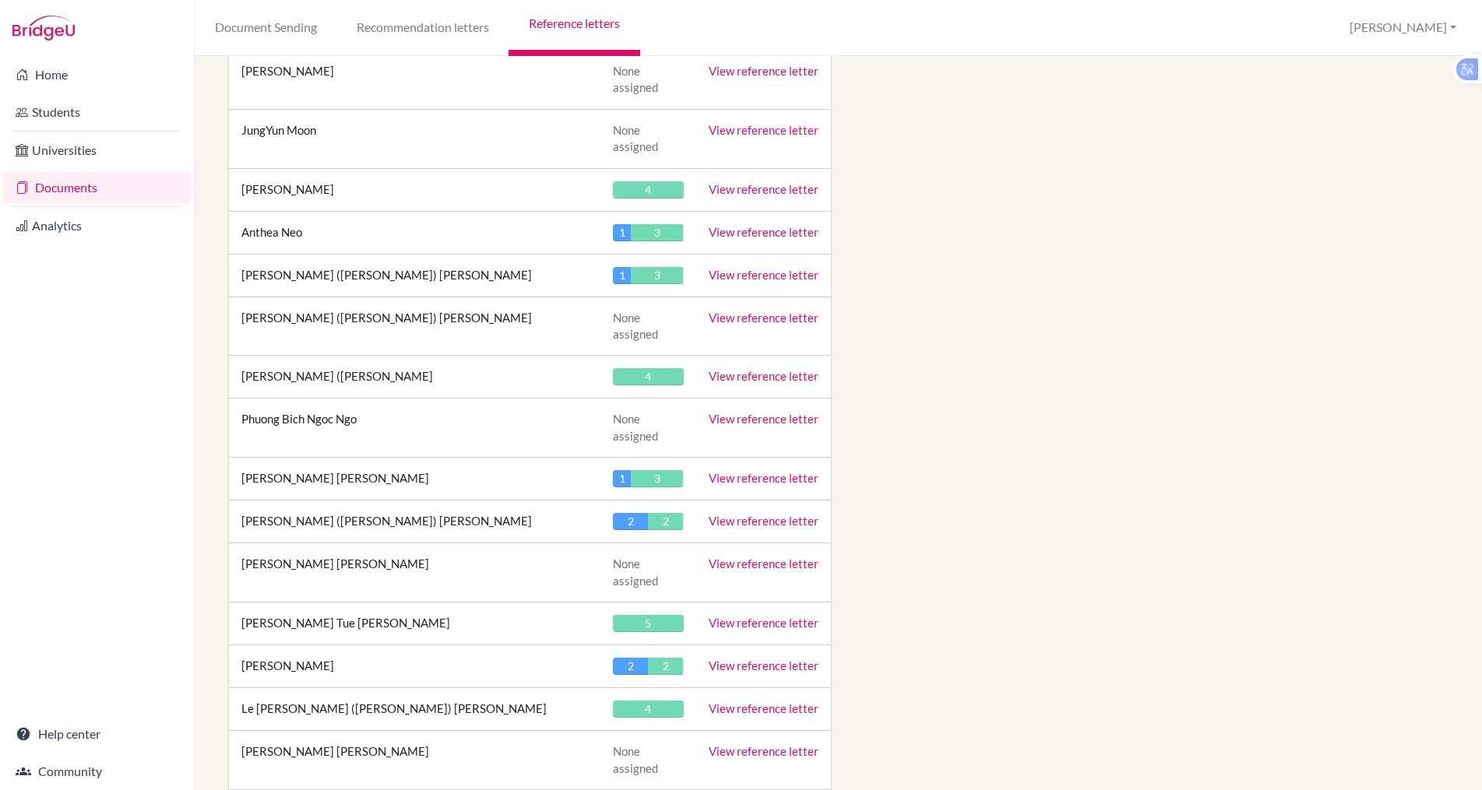
scroll to position [4501, 0]
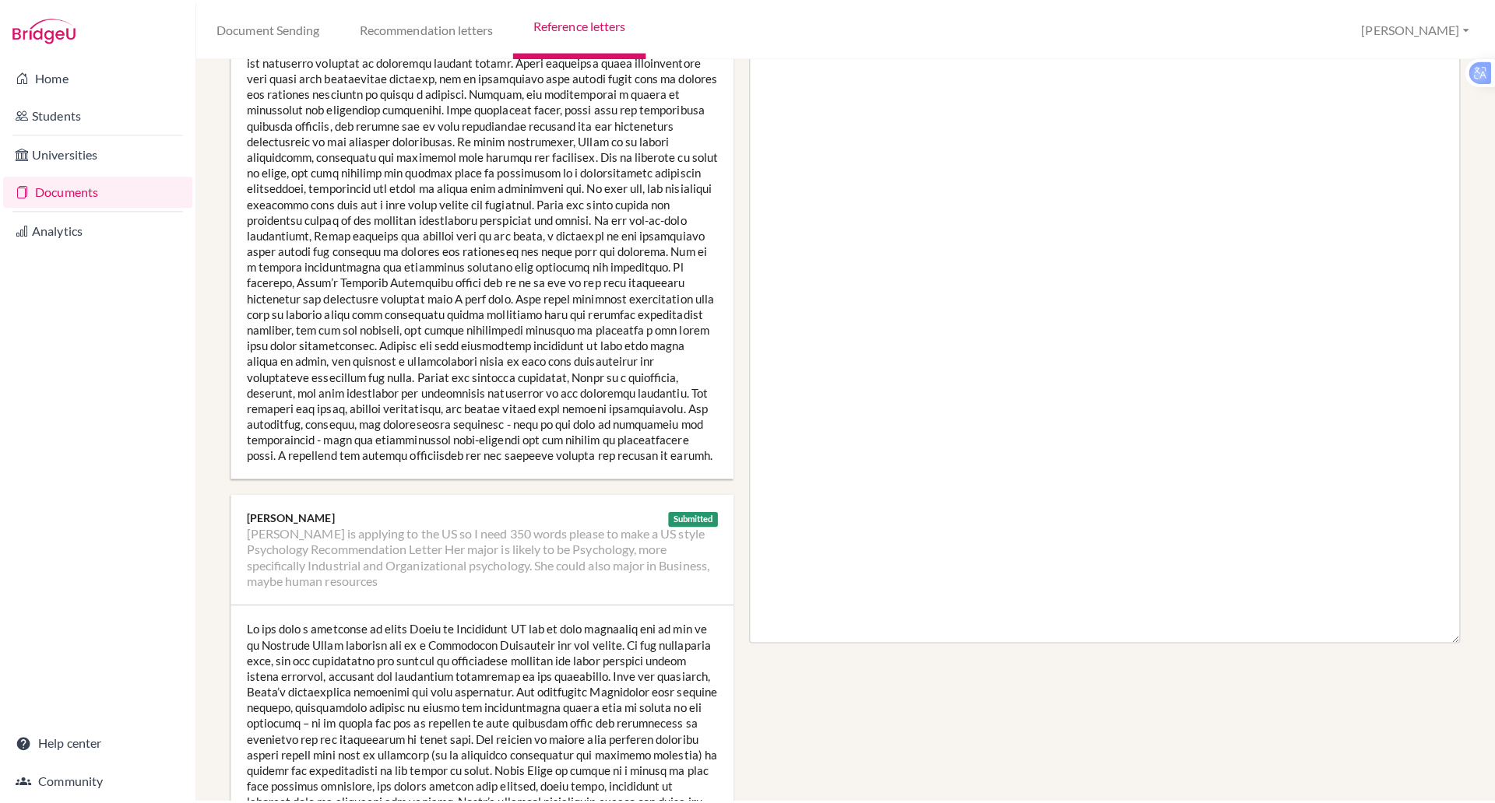
scroll to position [424, 0]
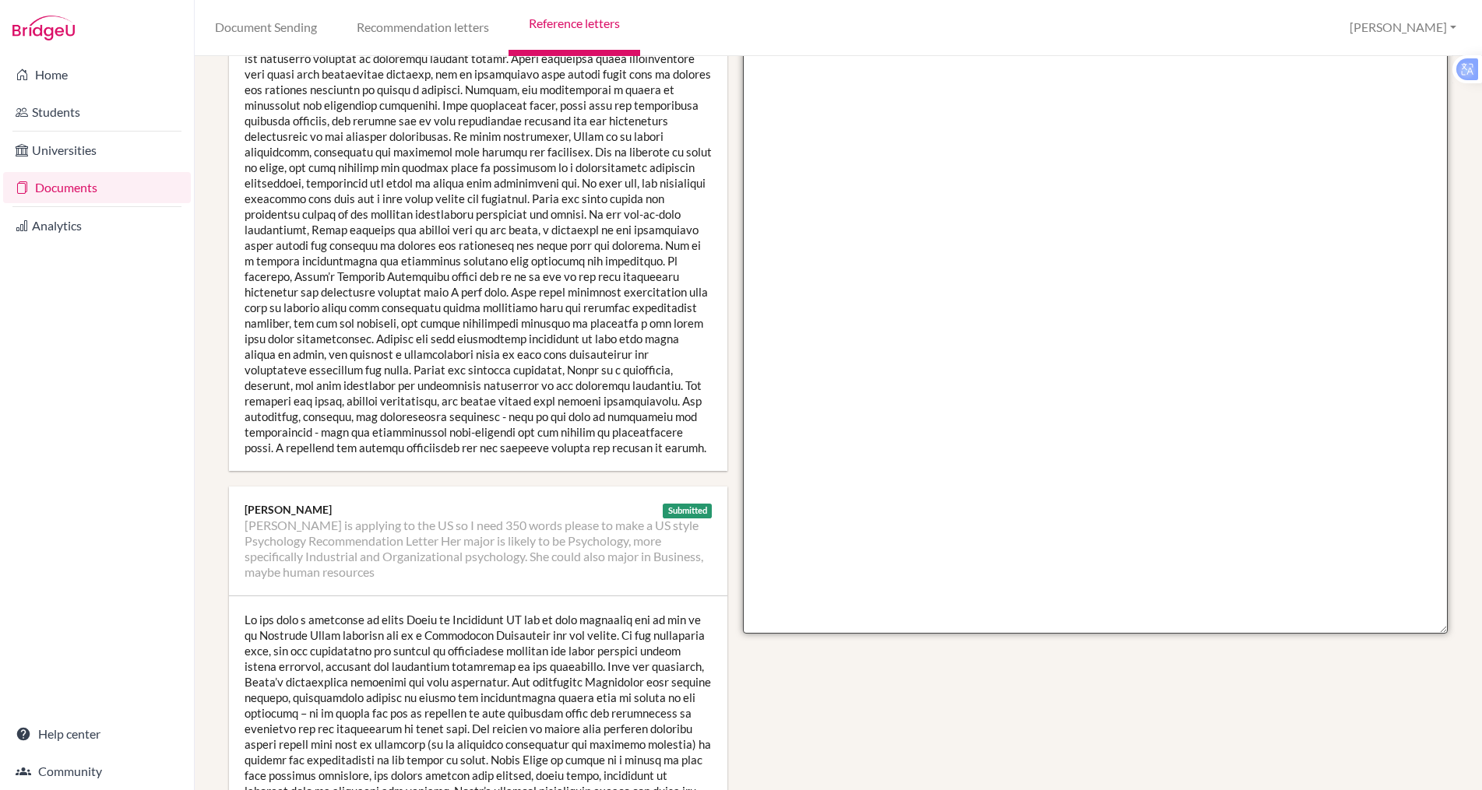
click at [814, 89] on textarea at bounding box center [1095, 184] width 705 height 900
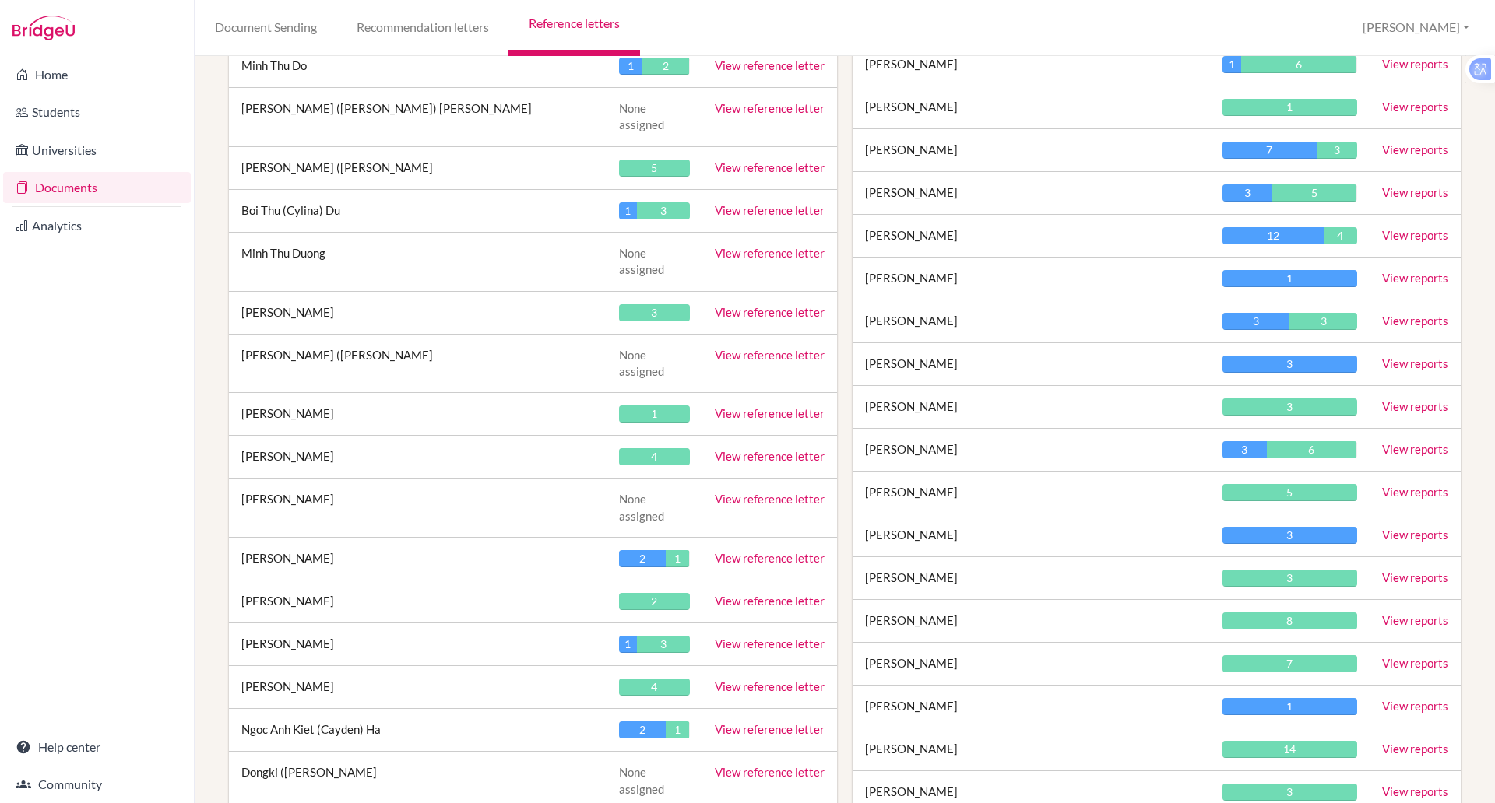
scroll to position [1601, 0]
